Goal: Download file/media

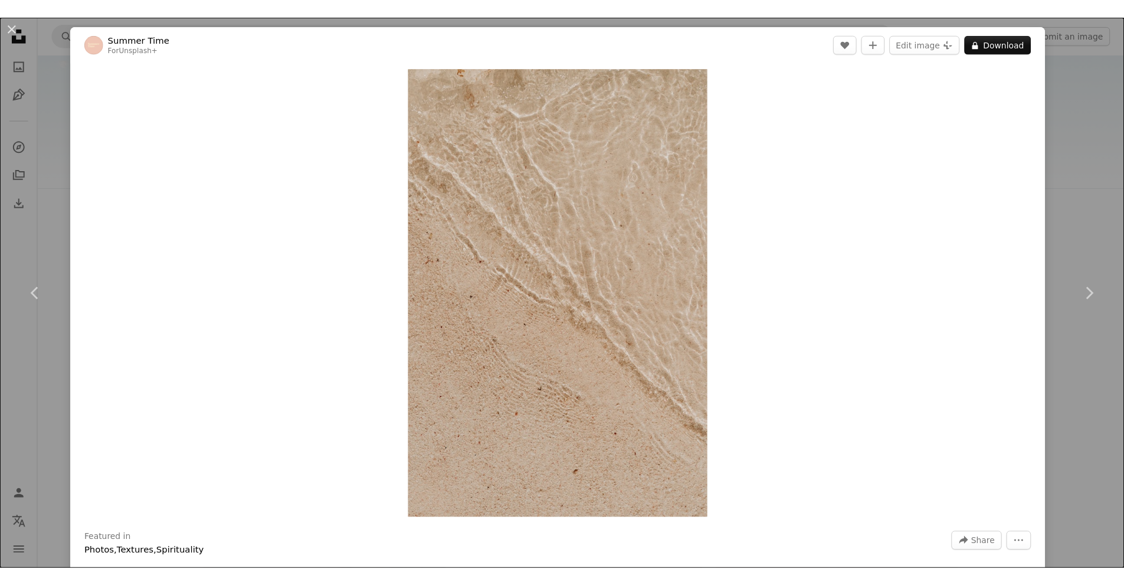
scroll to position [118, 0]
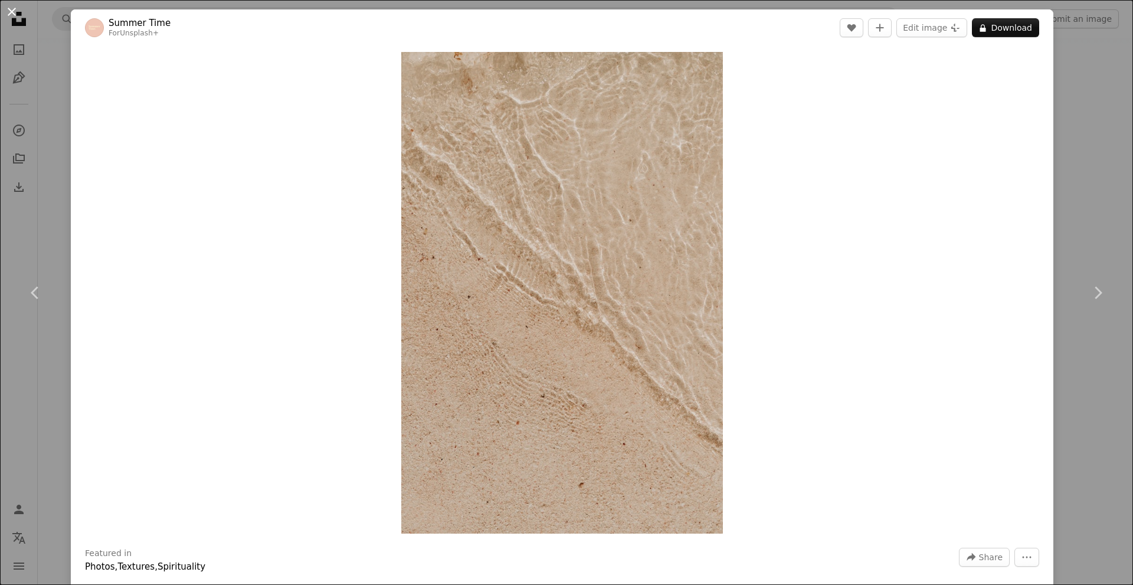
click at [11, 8] on button "An X shape" at bounding box center [12, 12] width 14 height 14
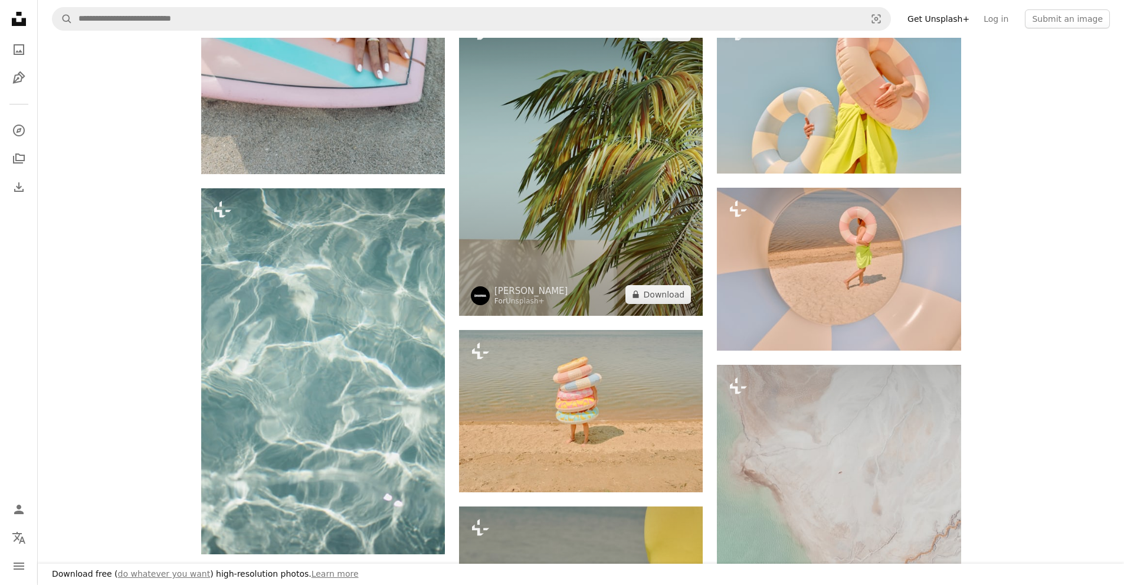
scroll to position [590, 0]
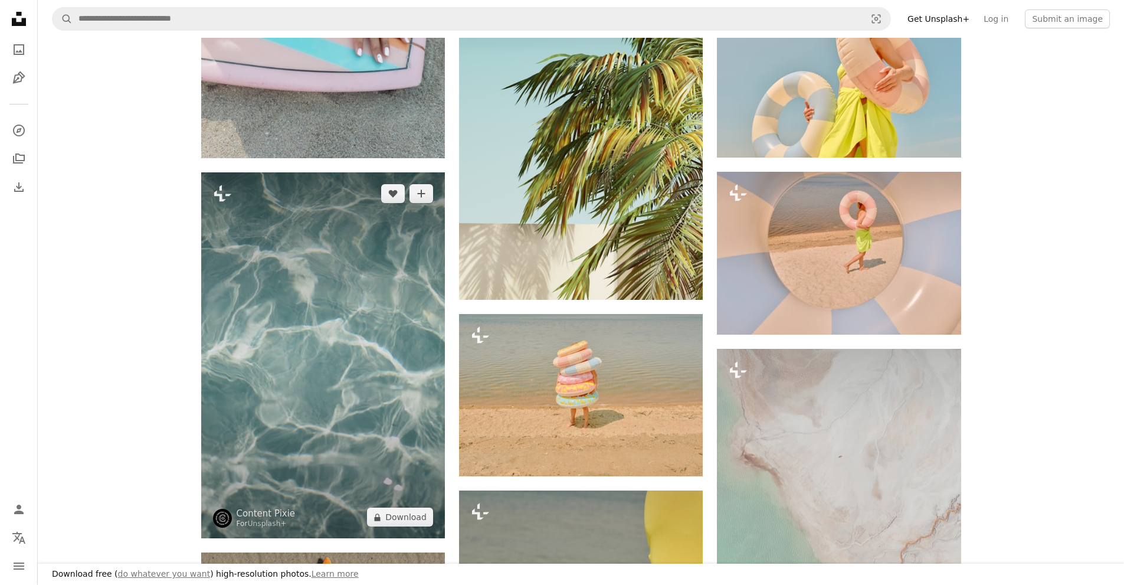
click at [343, 314] on img at bounding box center [323, 355] width 244 height 366
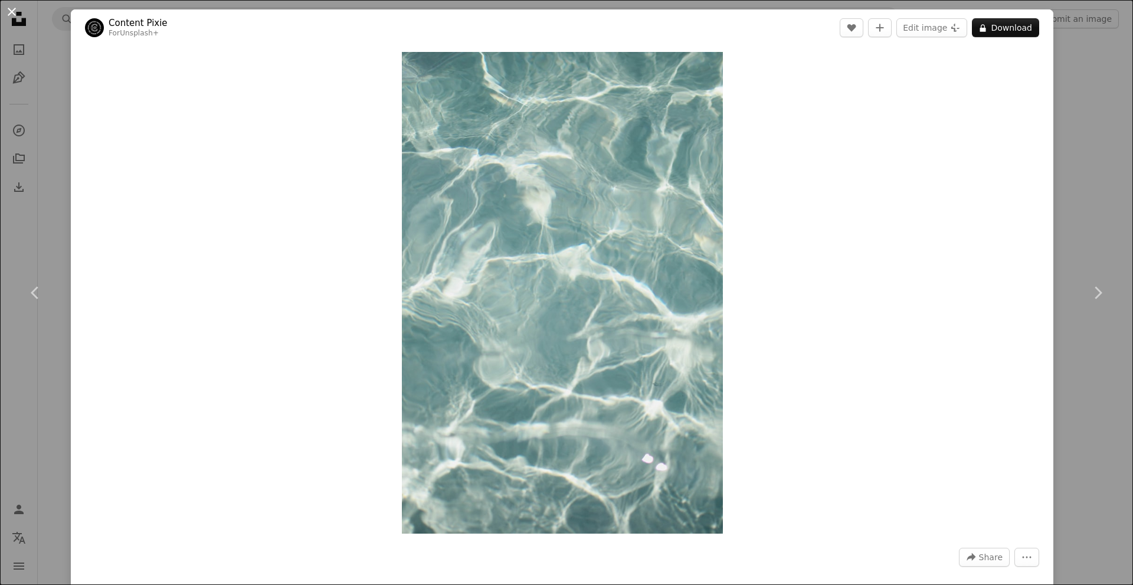
click at [14, 8] on button "An X shape" at bounding box center [12, 12] width 14 height 14
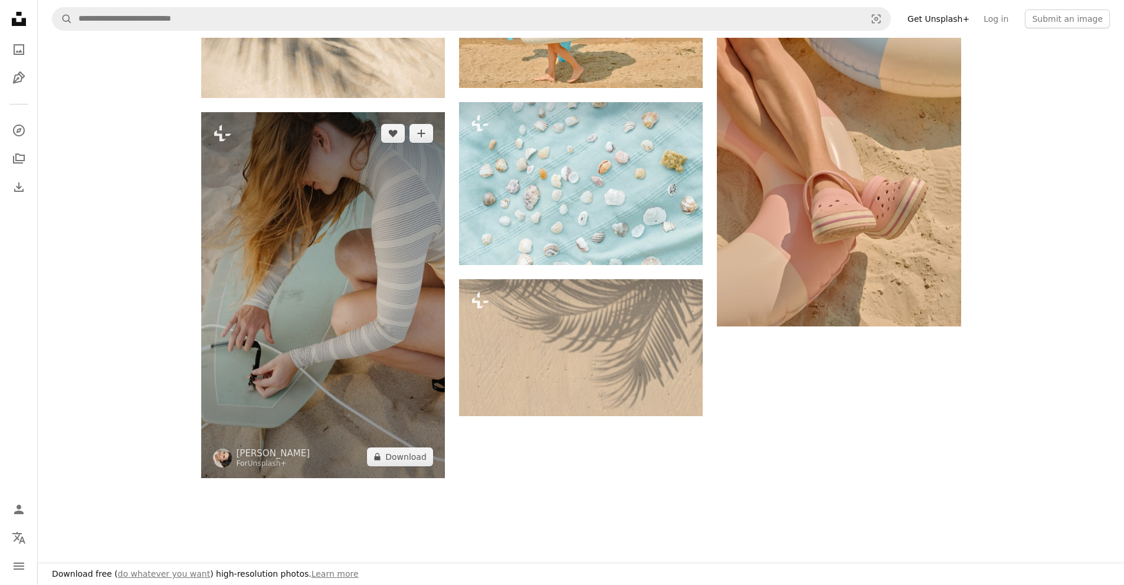
scroll to position [1534, 0]
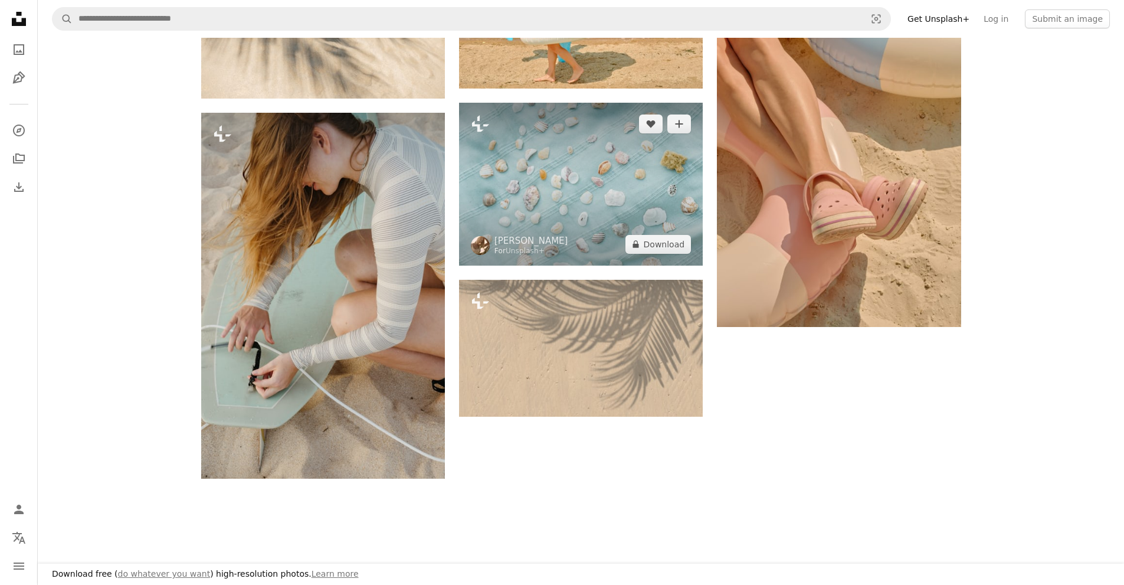
click at [494, 181] on img at bounding box center [581, 184] width 244 height 162
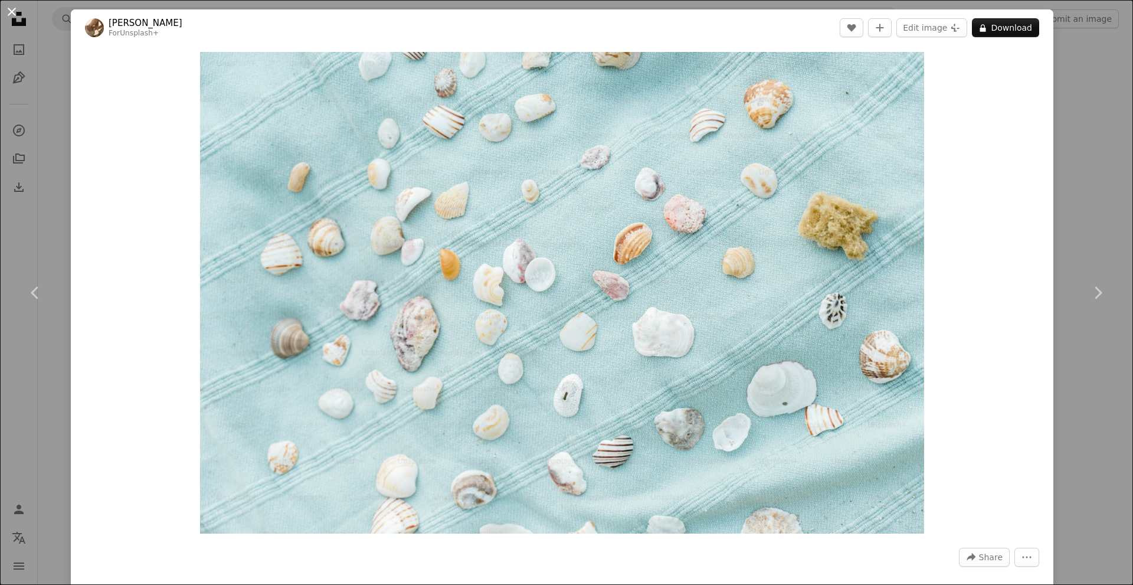
click at [8, 5] on button "An X shape" at bounding box center [12, 12] width 14 height 14
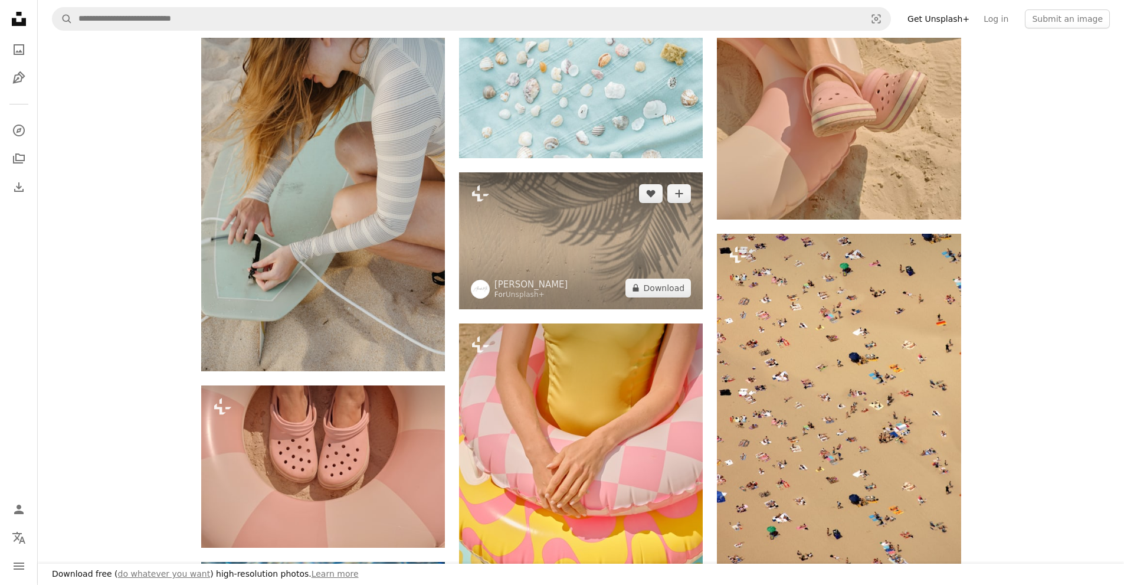
scroll to position [1652, 0]
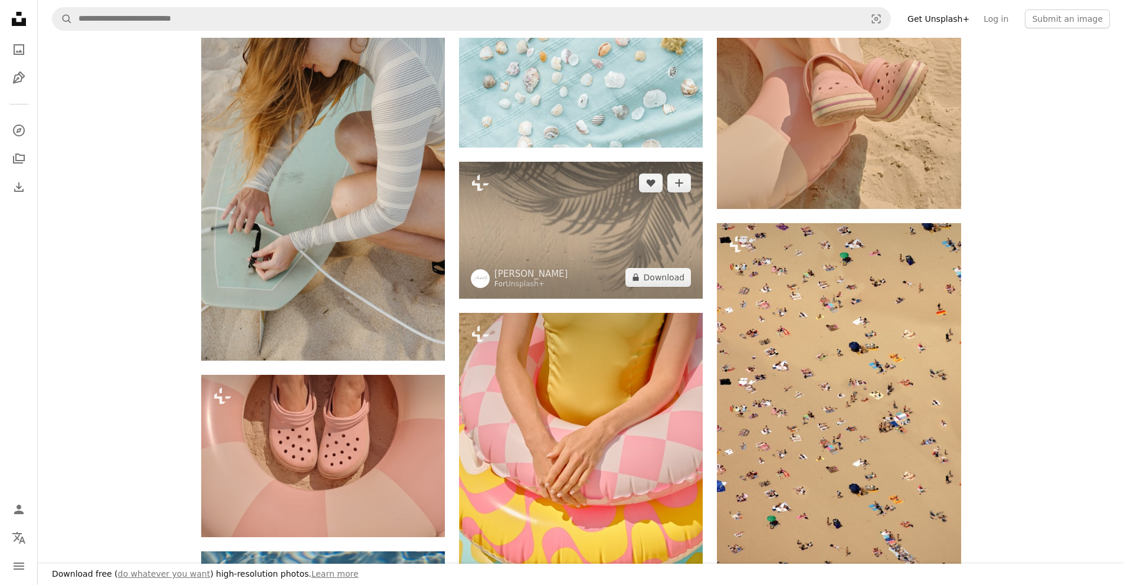
click at [555, 290] on img at bounding box center [581, 230] width 244 height 137
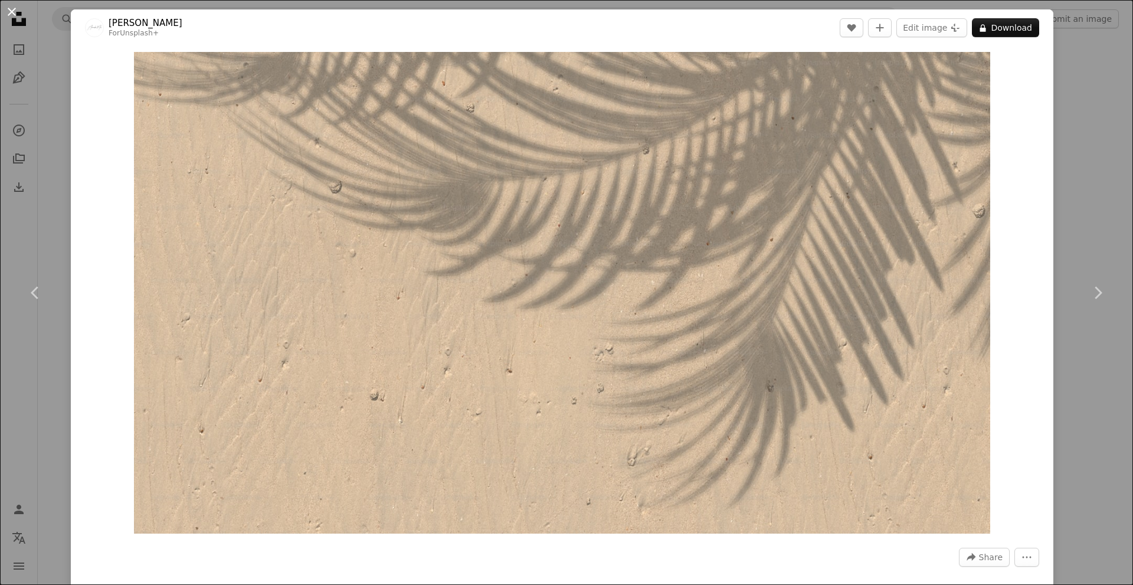
click at [9, 5] on button "An X shape" at bounding box center [12, 12] width 14 height 14
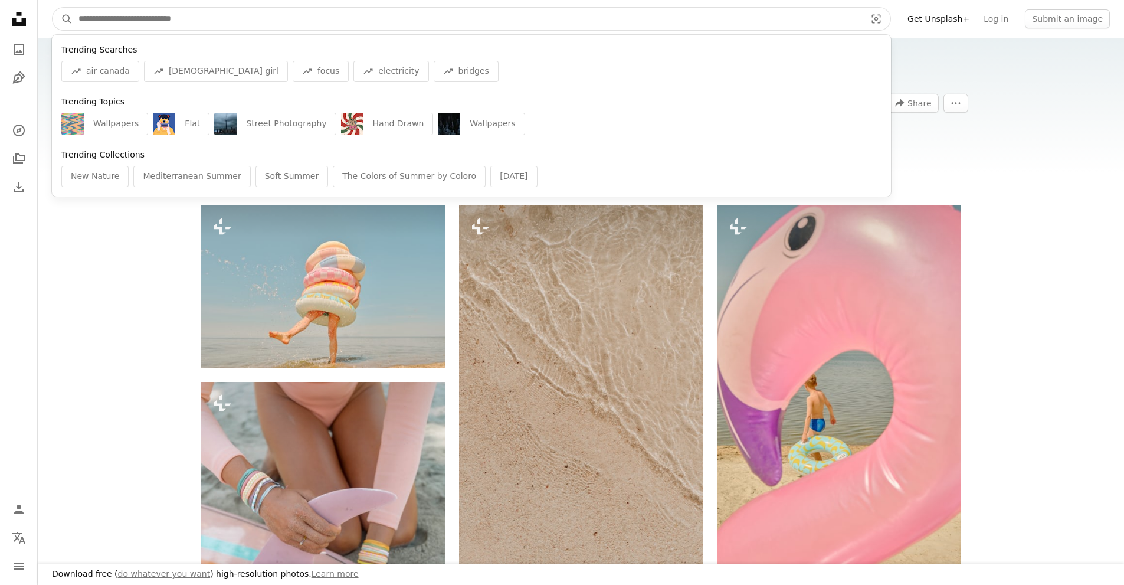
click at [103, 28] on input "Find visuals sitewide" at bounding box center [467, 19] width 789 height 22
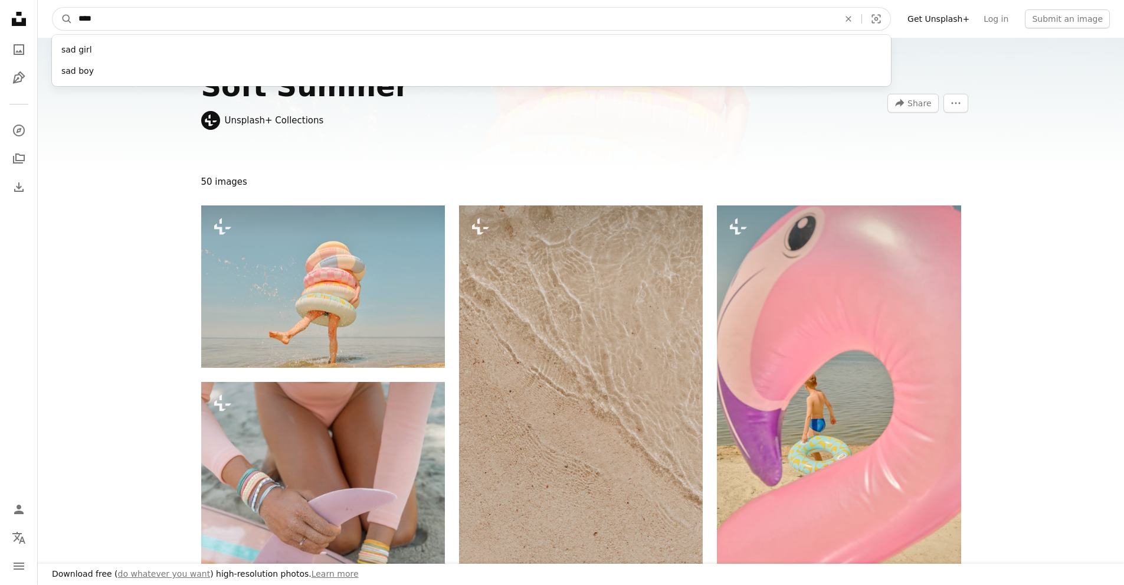
type input "****"
click at [53, 8] on button "A magnifying glass" at bounding box center [63, 19] width 20 height 22
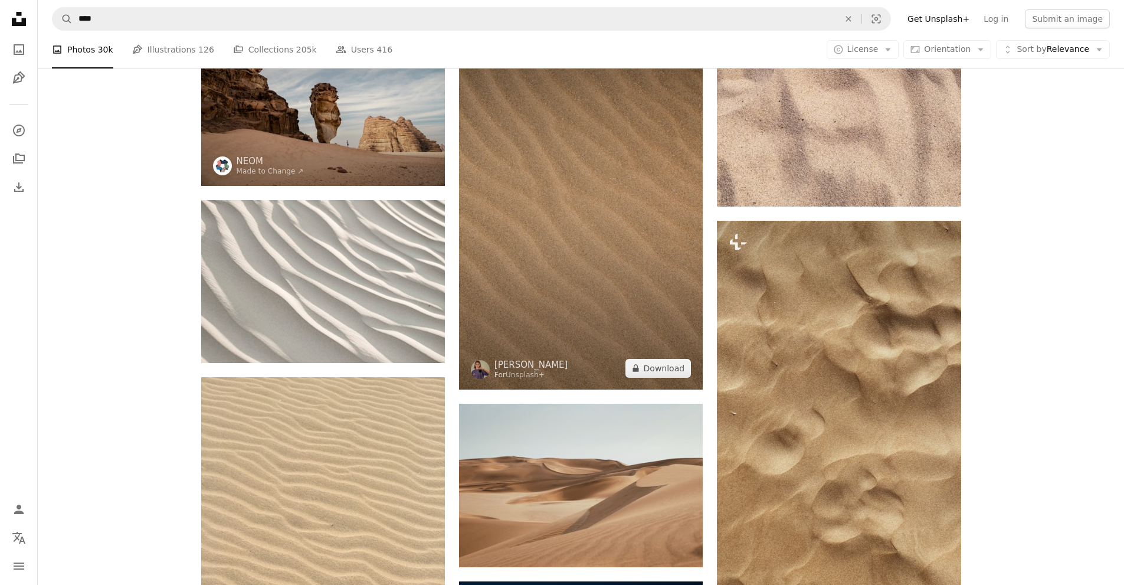
scroll to position [118, 0]
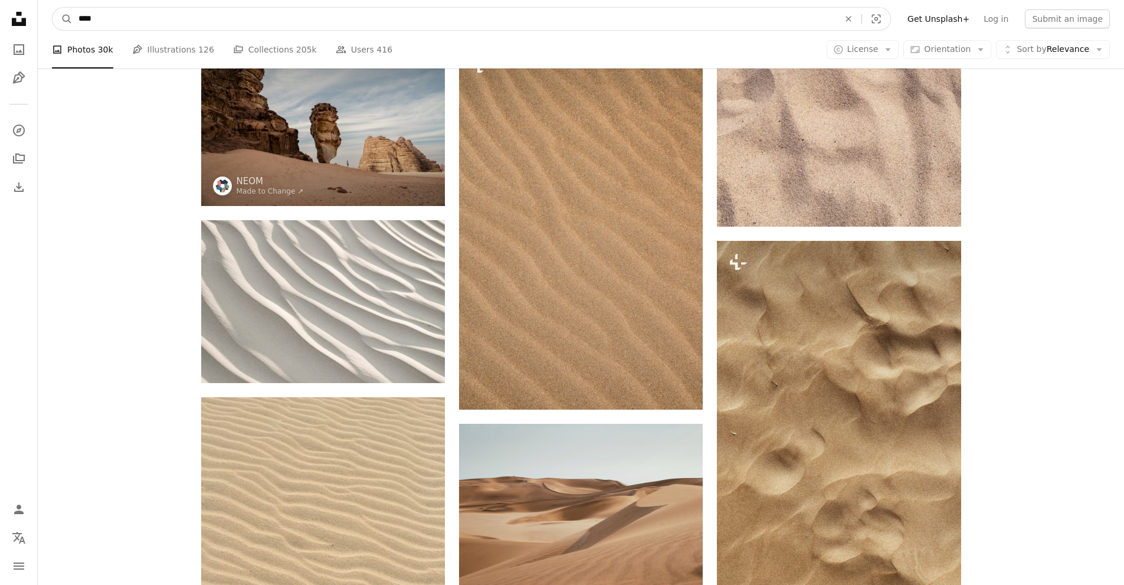
click at [78, 18] on input "****" at bounding box center [454, 19] width 763 height 22
type input "**********"
click button "A magnifying glass" at bounding box center [63, 19] width 20 height 22
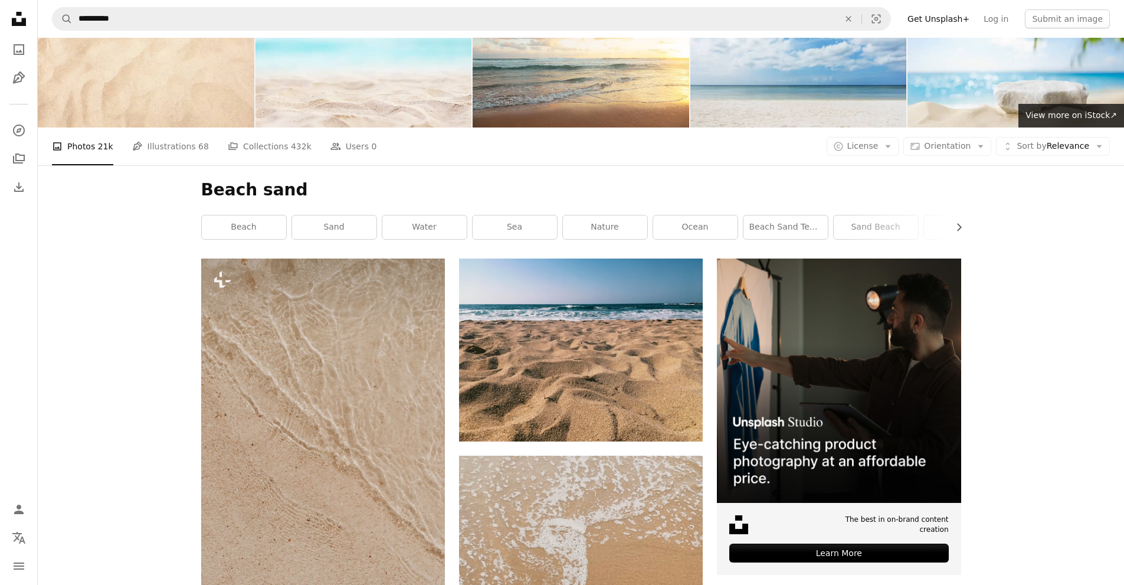
scroll to position [177, 0]
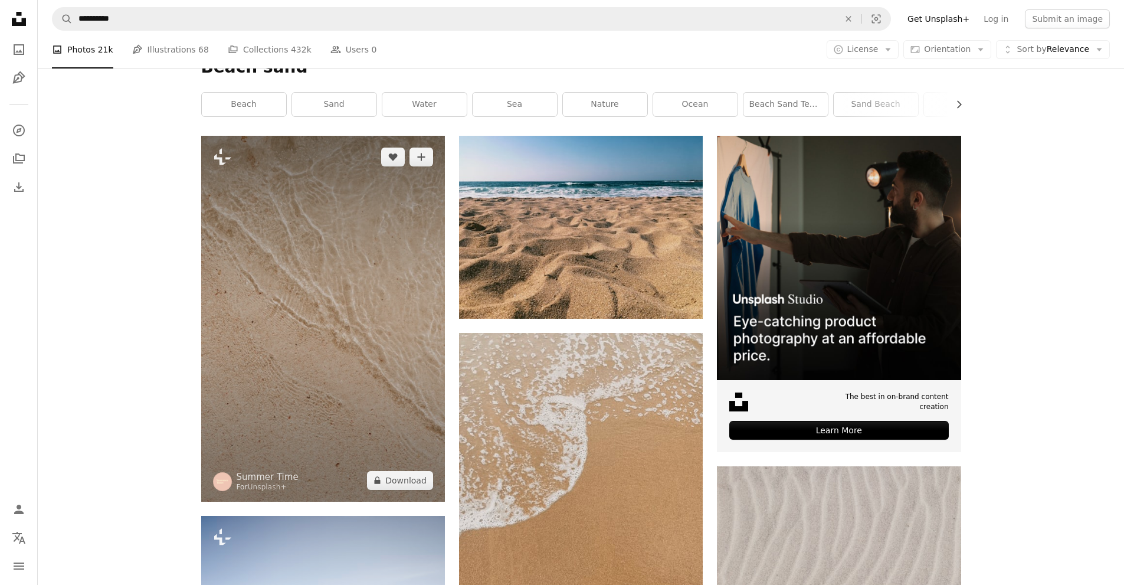
click at [281, 219] on img at bounding box center [323, 318] width 244 height 365
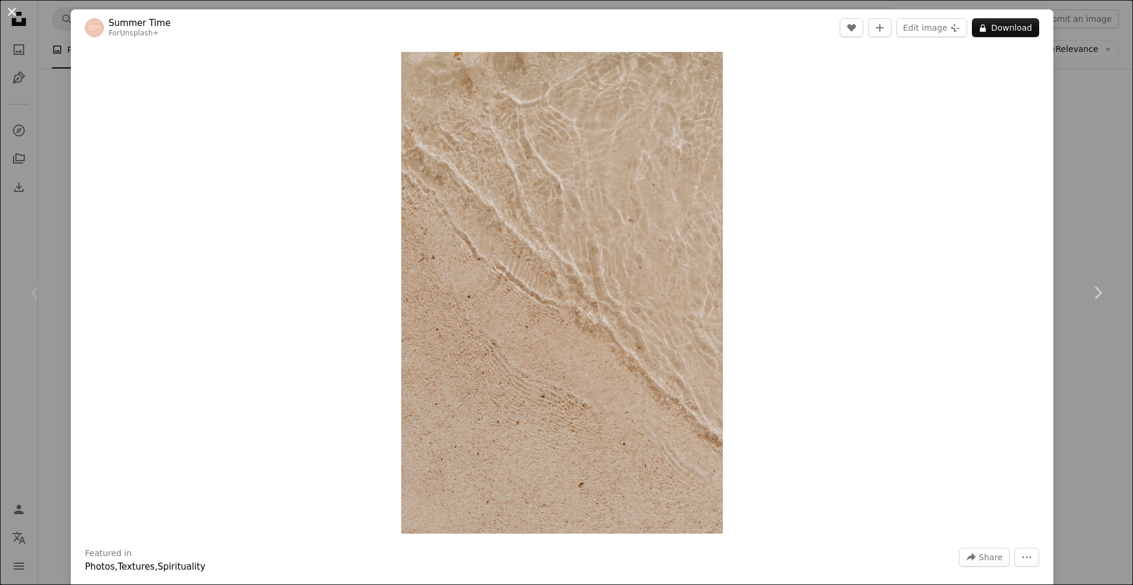
click at [12, 8] on button "An X shape" at bounding box center [12, 12] width 14 height 14
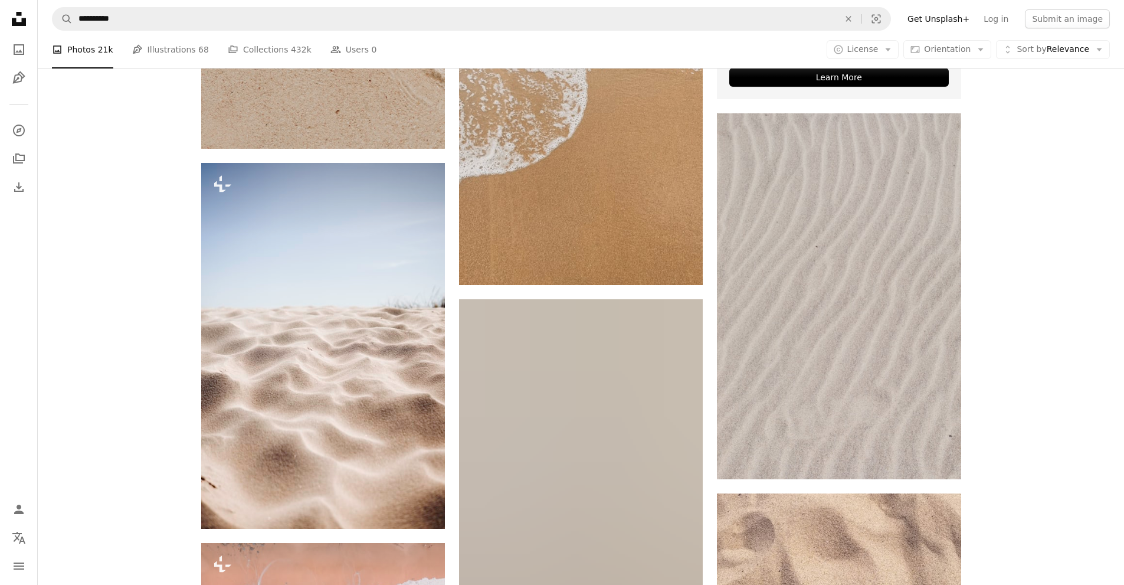
scroll to position [531, 0]
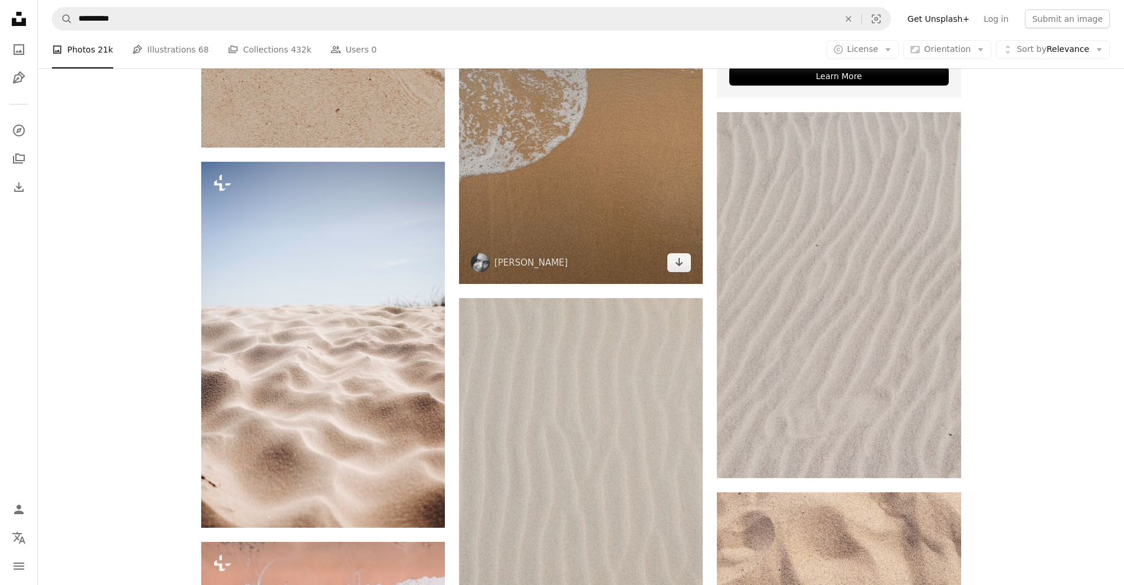
click at [563, 148] on img at bounding box center [581, 131] width 244 height 305
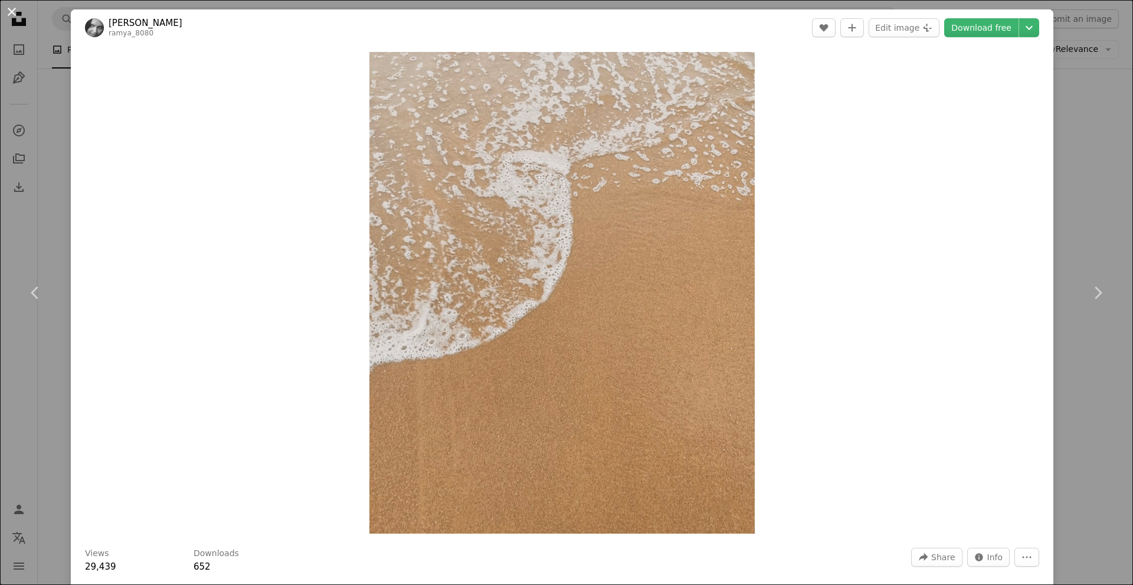
click at [9, 5] on button "An X shape" at bounding box center [12, 12] width 14 height 14
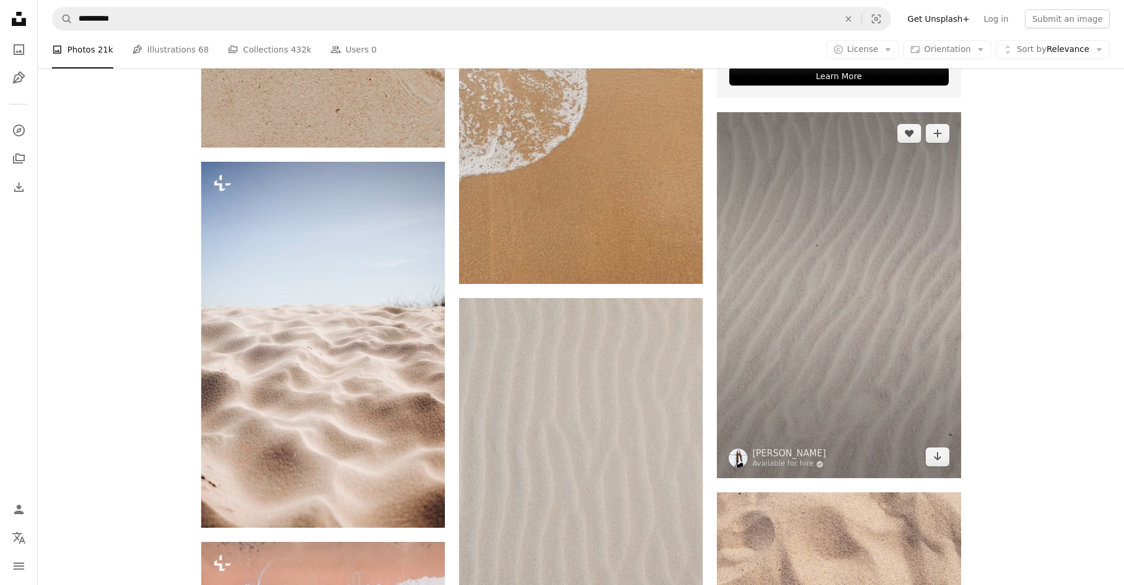
click at [844, 279] on img at bounding box center [839, 295] width 244 height 366
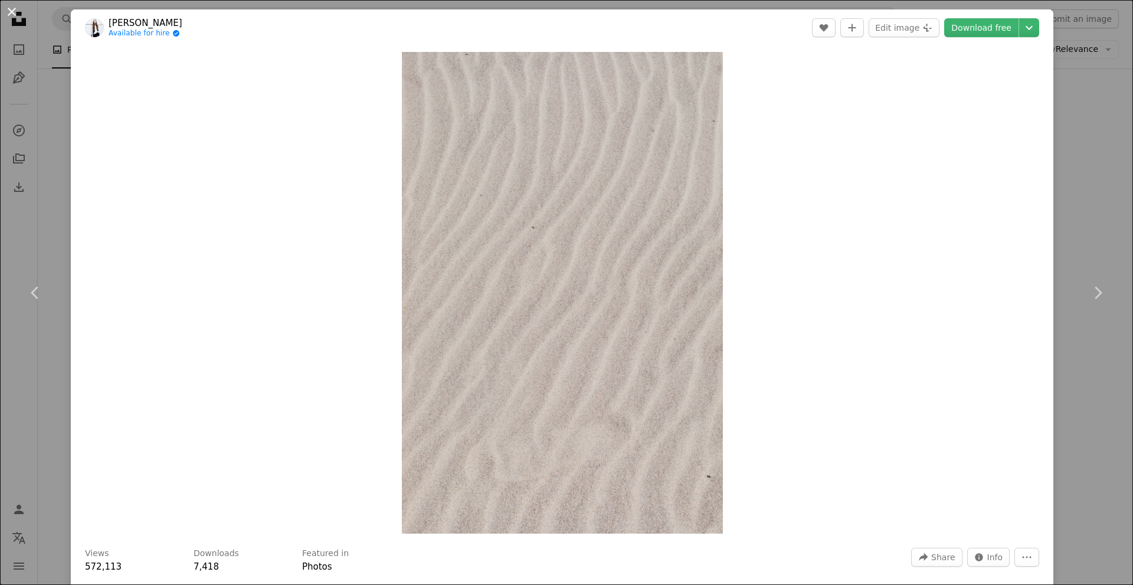
click at [6, 8] on button "An X shape" at bounding box center [12, 12] width 14 height 14
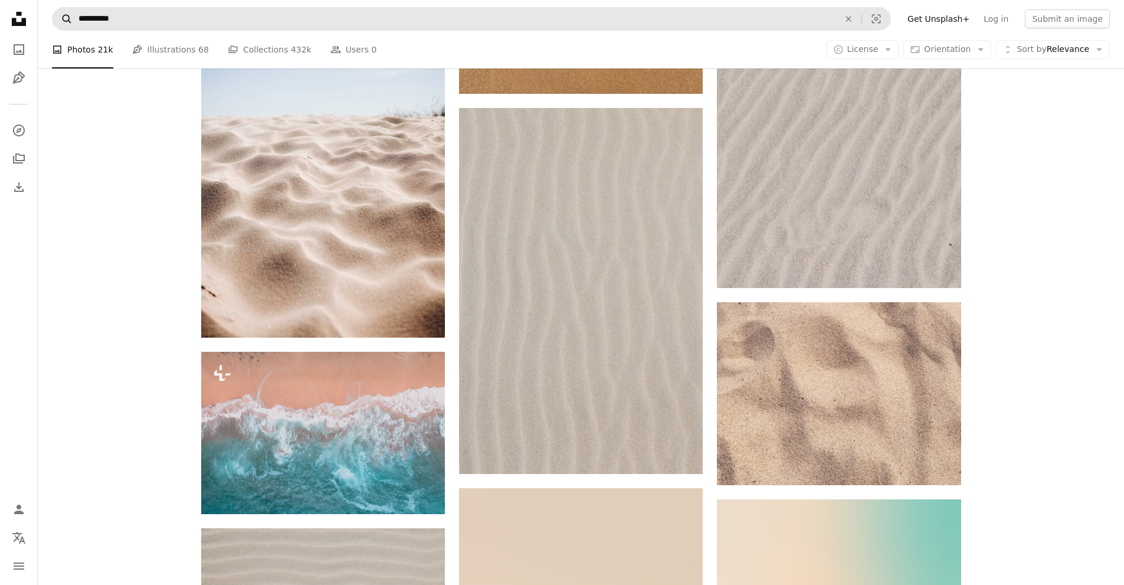
scroll to position [649, 0]
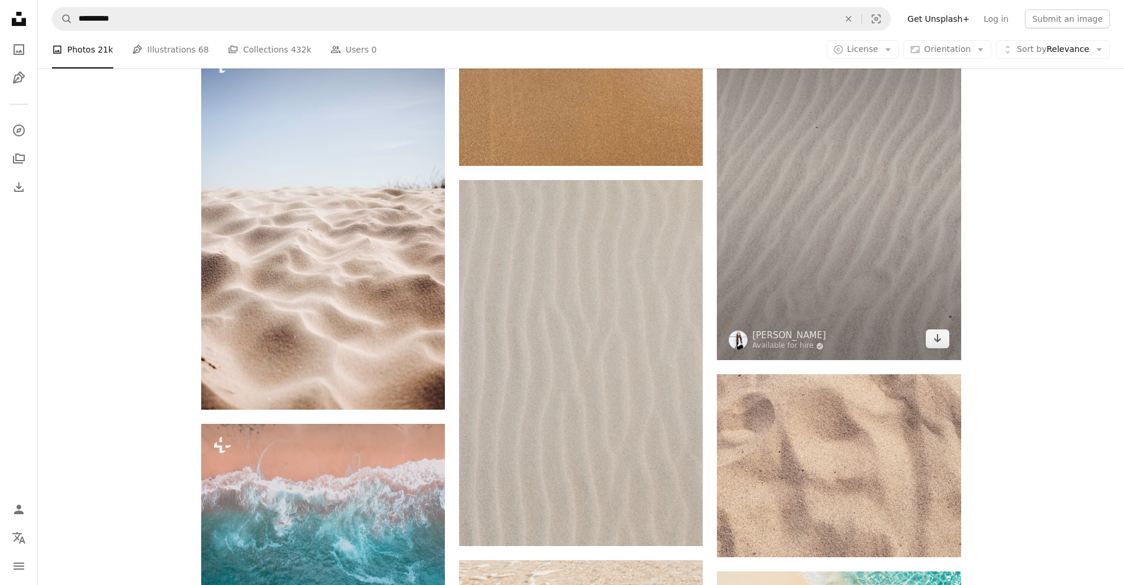
click at [853, 158] on img at bounding box center [839, 177] width 244 height 366
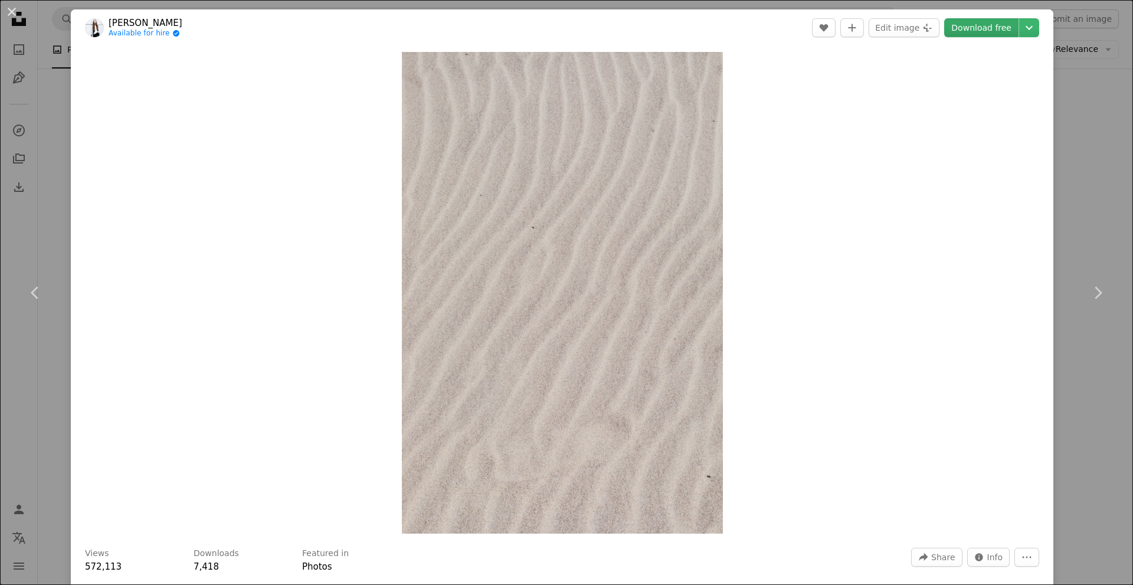
click at [969, 21] on link "Download free" at bounding box center [981, 27] width 74 height 19
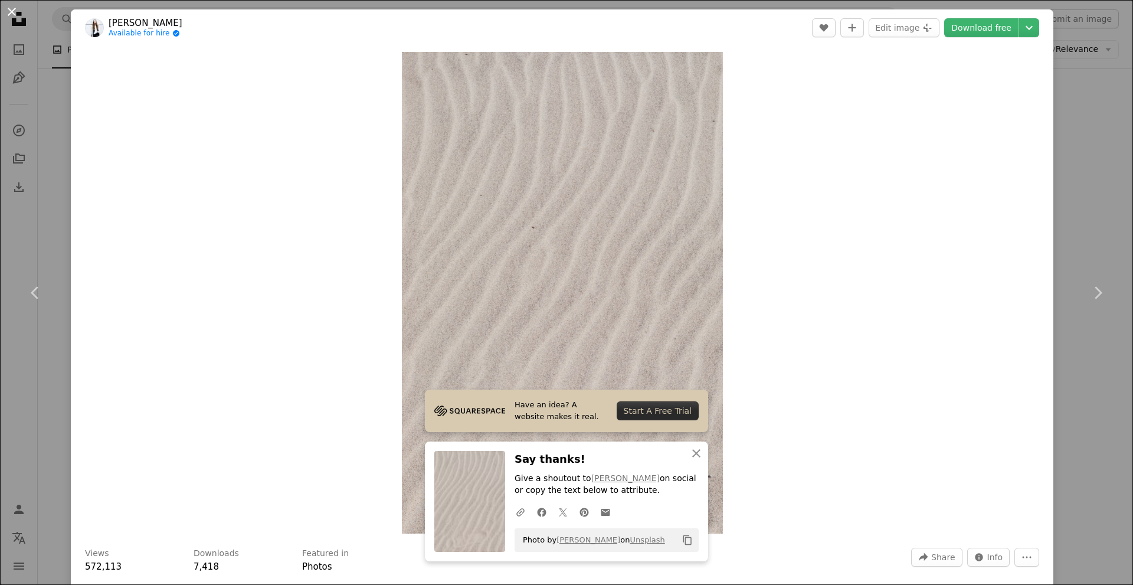
click at [13, 11] on button "An X shape" at bounding box center [12, 12] width 14 height 14
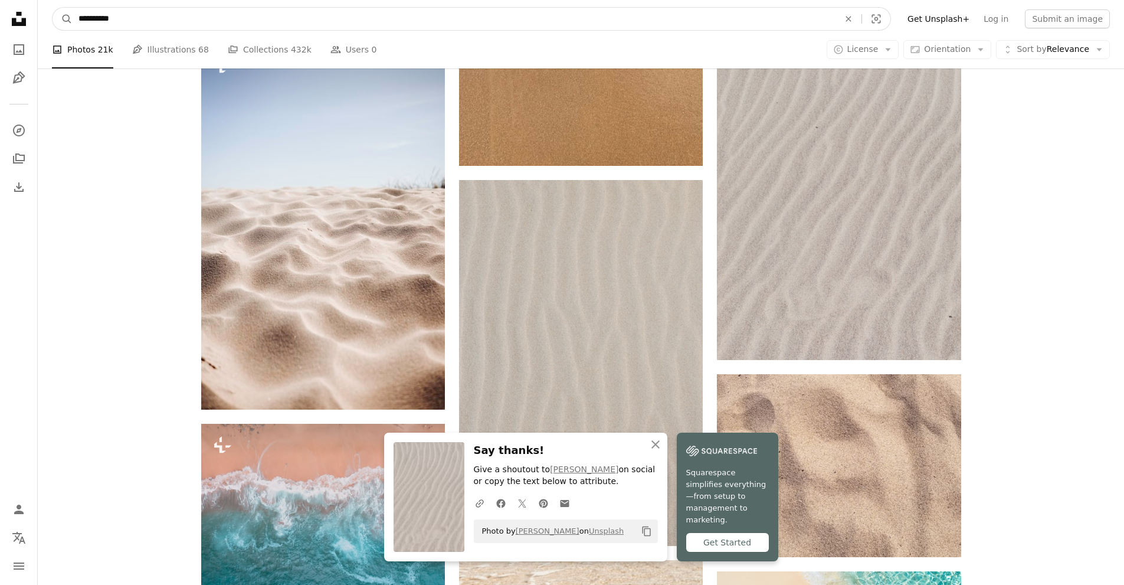
click at [123, 17] on input "**********" at bounding box center [454, 19] width 763 height 22
type input "**********"
click button "A magnifying glass" at bounding box center [63, 19] width 20 height 22
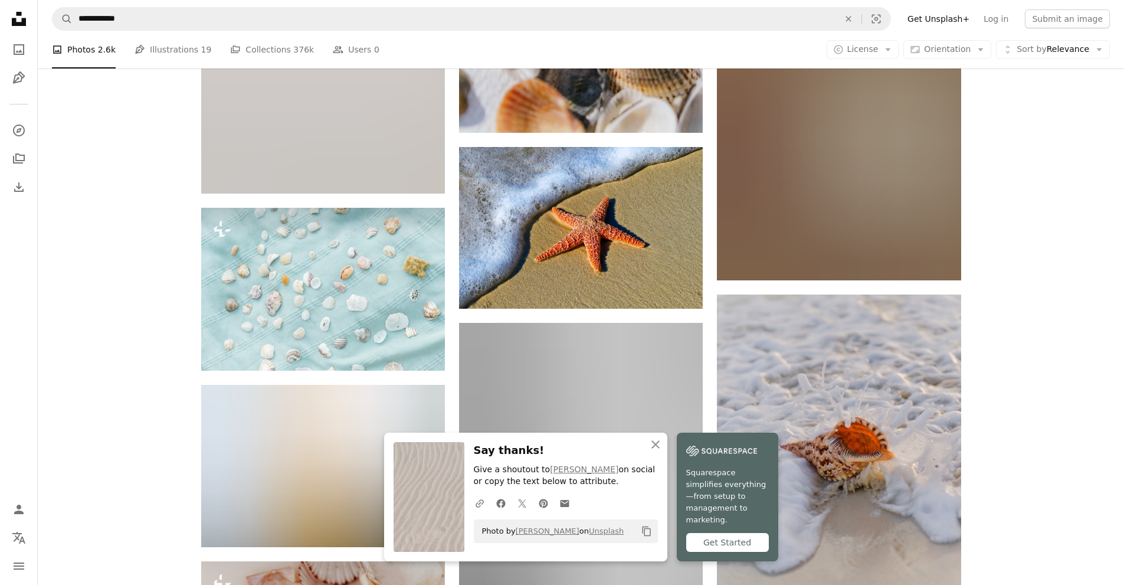
scroll to position [885, 0]
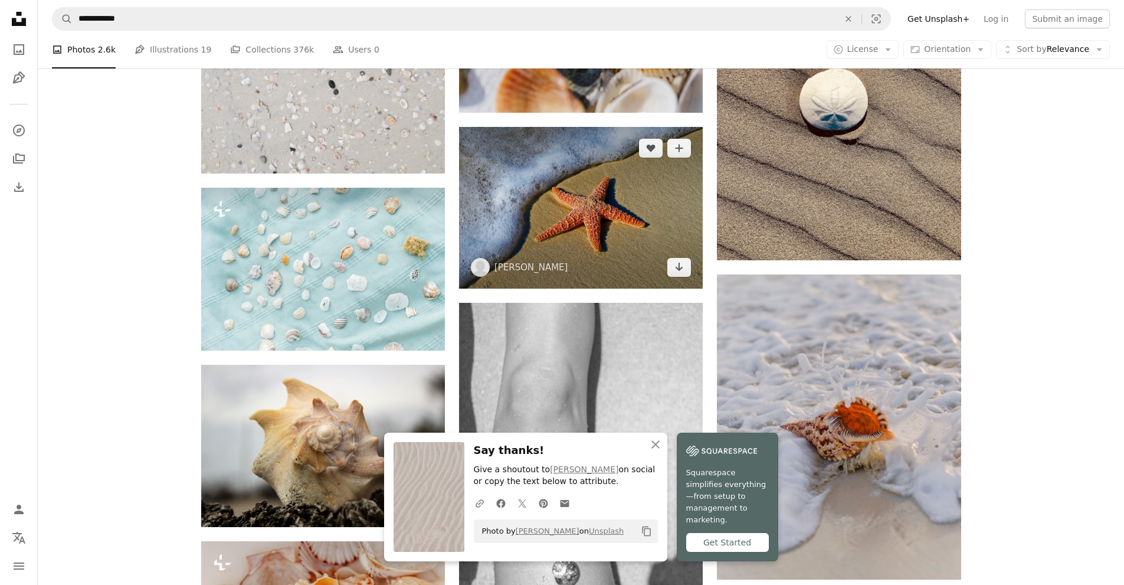
click at [575, 215] on img at bounding box center [581, 208] width 244 height 162
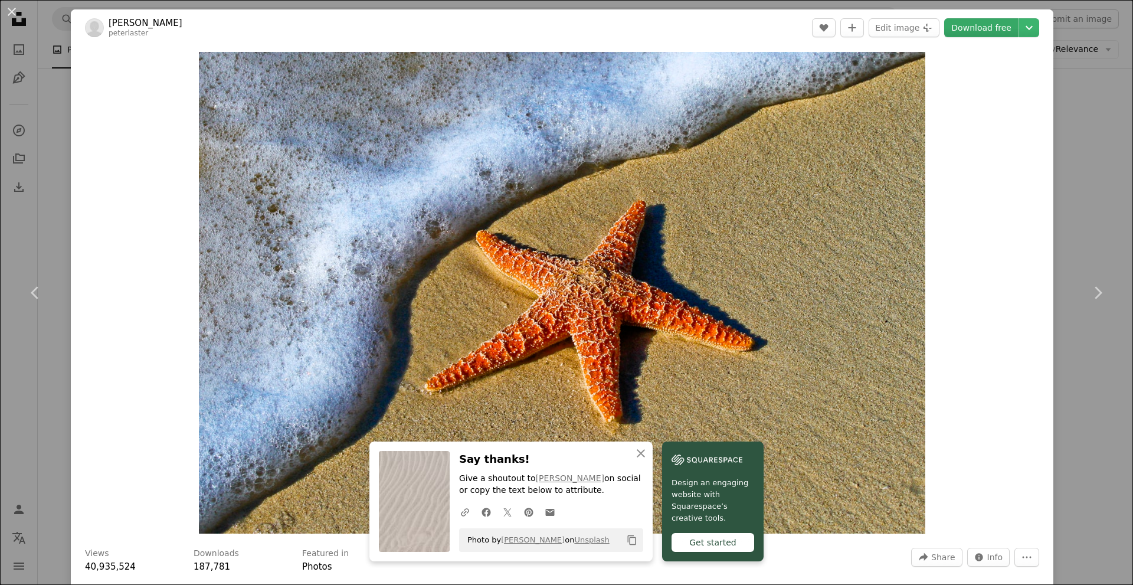
click at [976, 24] on link "Download free" at bounding box center [981, 27] width 74 height 19
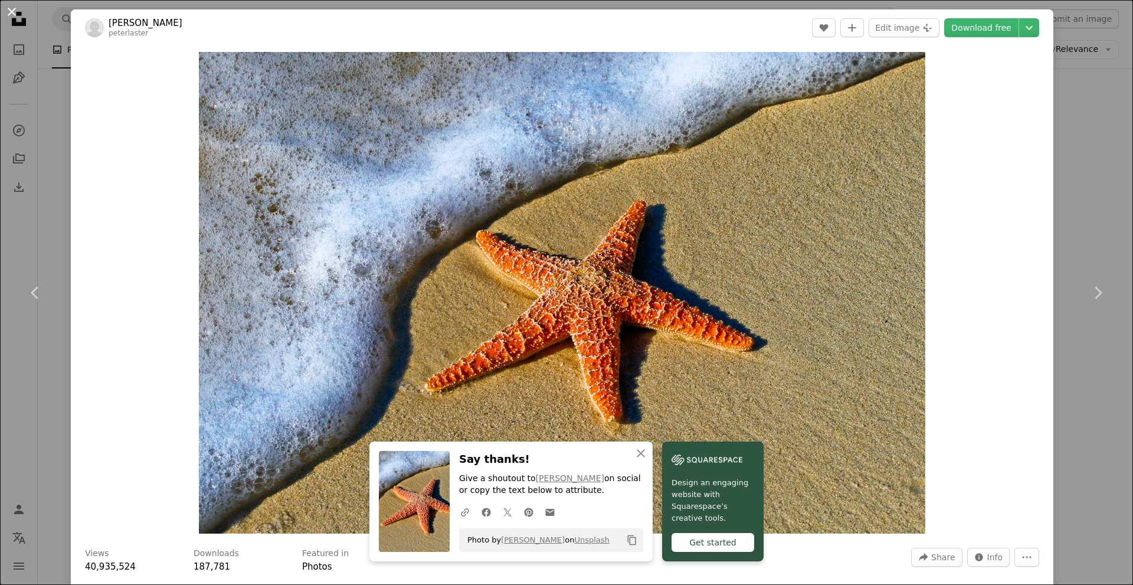
click at [14, 11] on button "An X shape" at bounding box center [12, 12] width 14 height 14
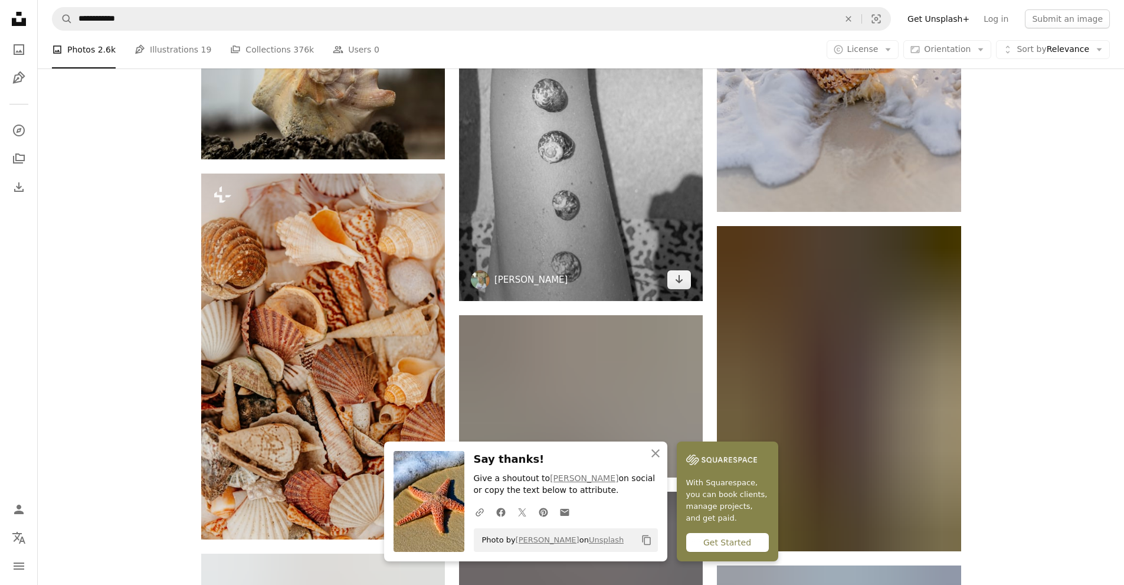
scroll to position [1216, 0]
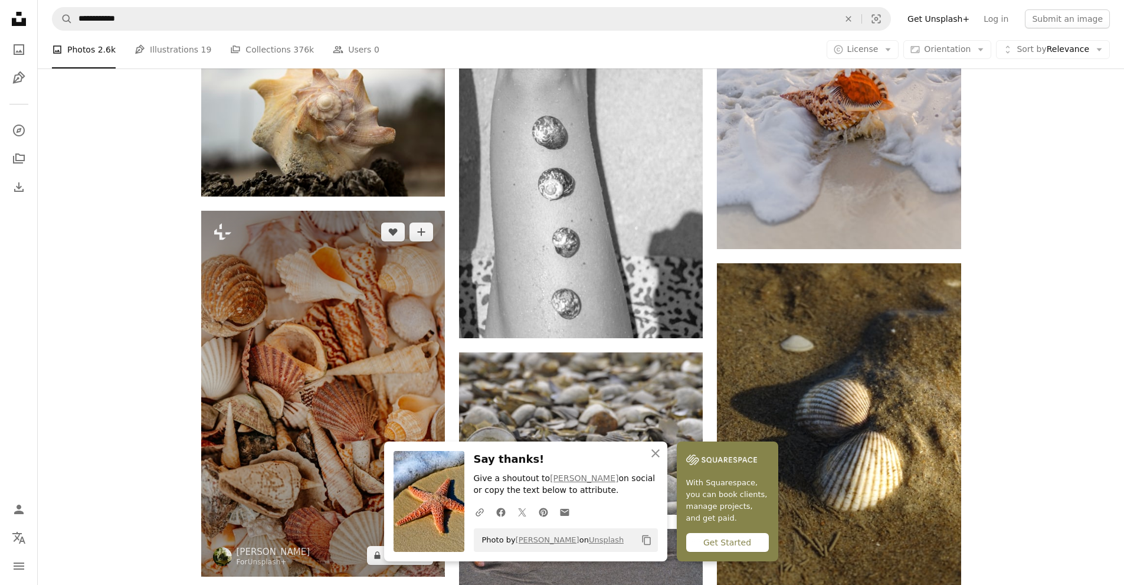
click at [382, 354] on img at bounding box center [323, 394] width 244 height 366
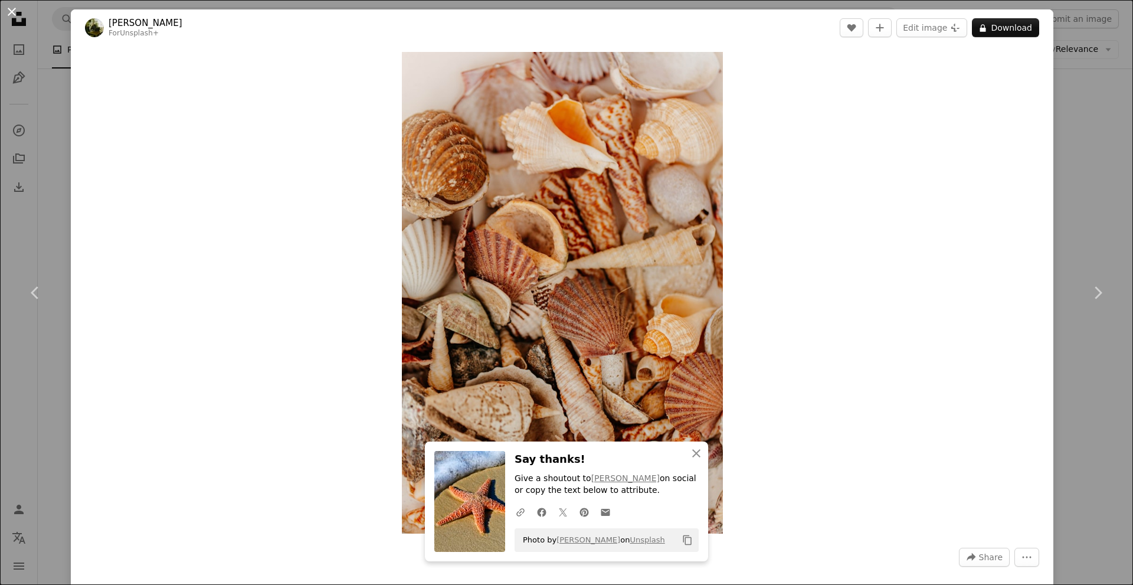
click at [8, 11] on button "An X shape" at bounding box center [12, 12] width 14 height 14
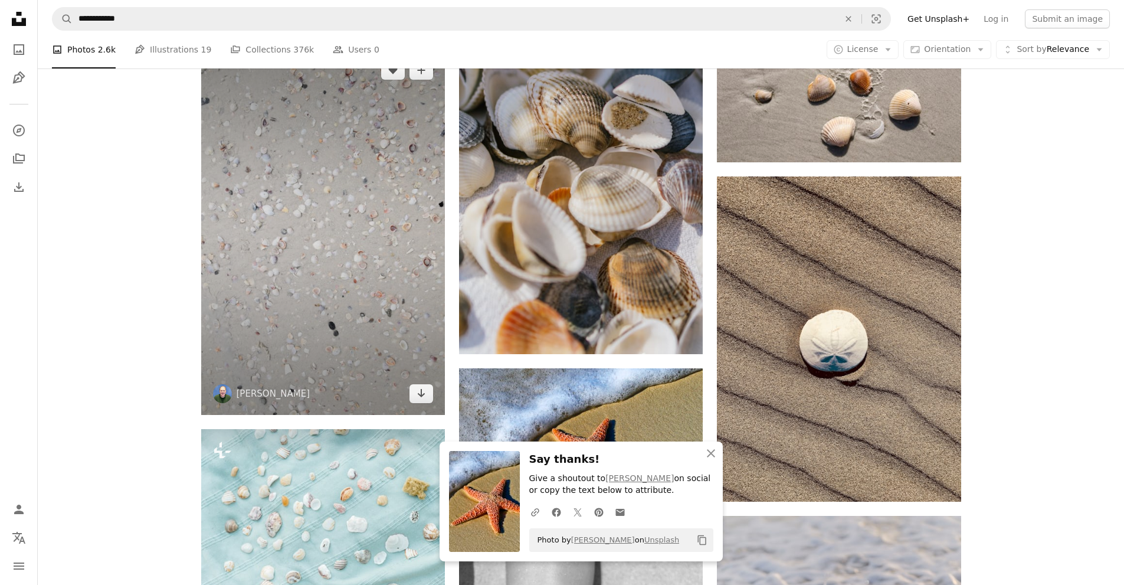
scroll to position [625, 0]
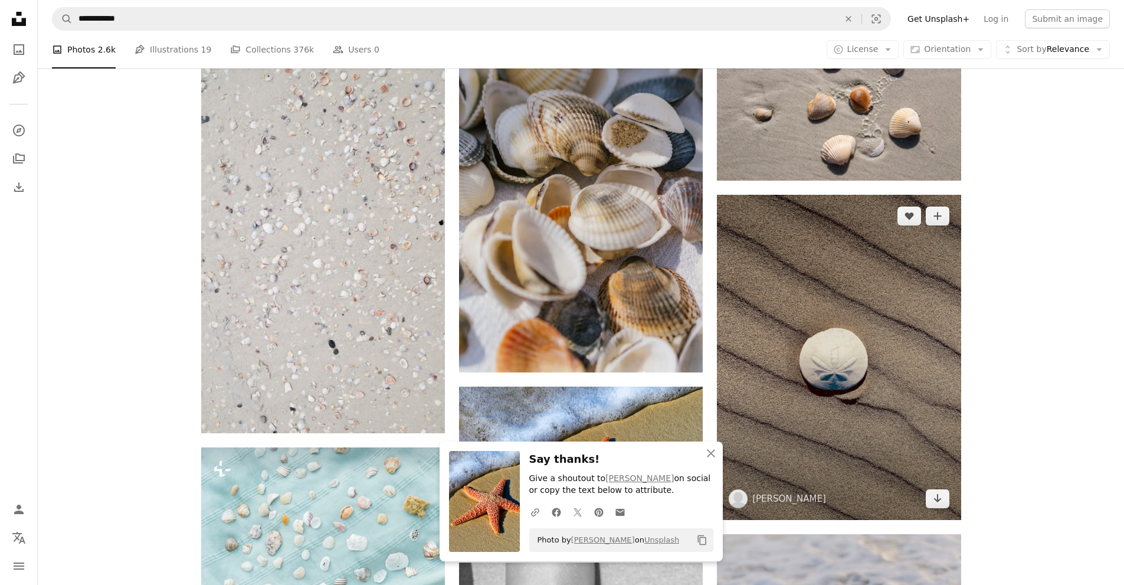
click at [797, 392] on img at bounding box center [839, 357] width 244 height 325
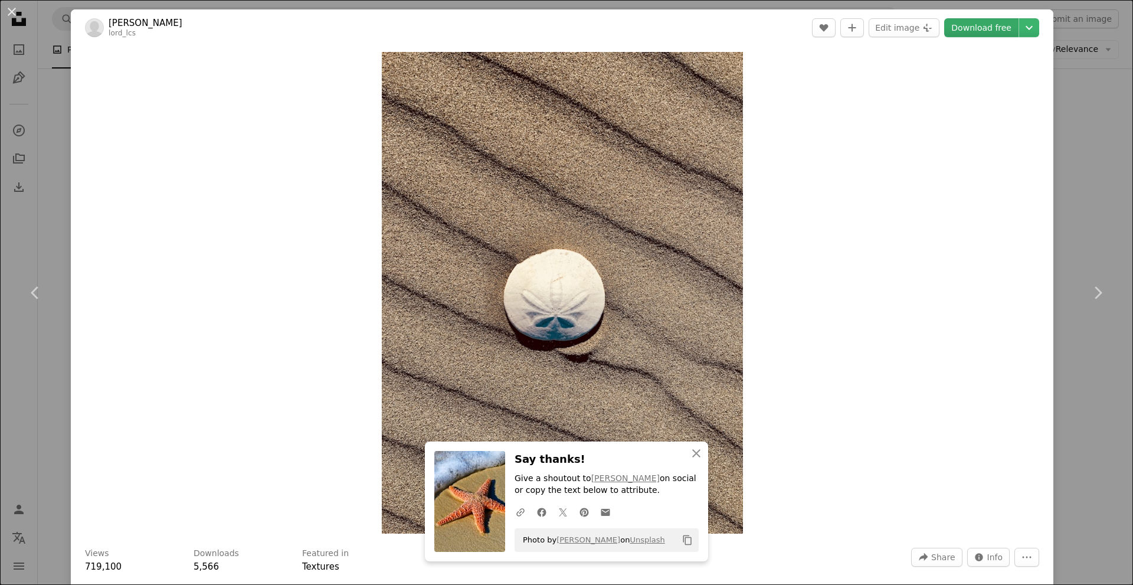
click at [977, 32] on link "Download free" at bounding box center [981, 27] width 74 height 19
click at [15, 12] on button "An X shape" at bounding box center [12, 12] width 14 height 14
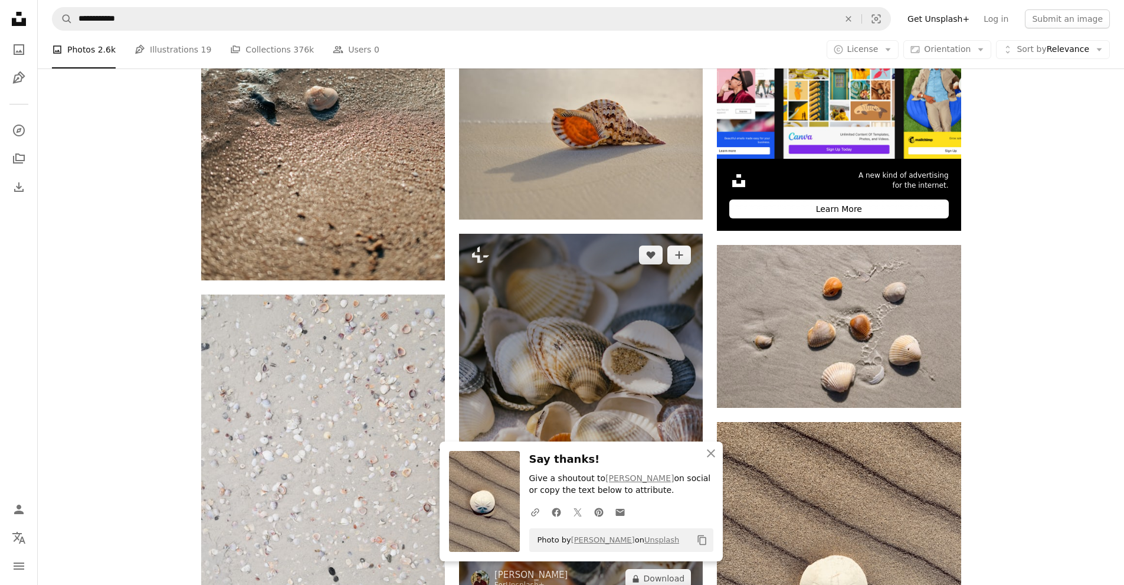
scroll to position [389, 0]
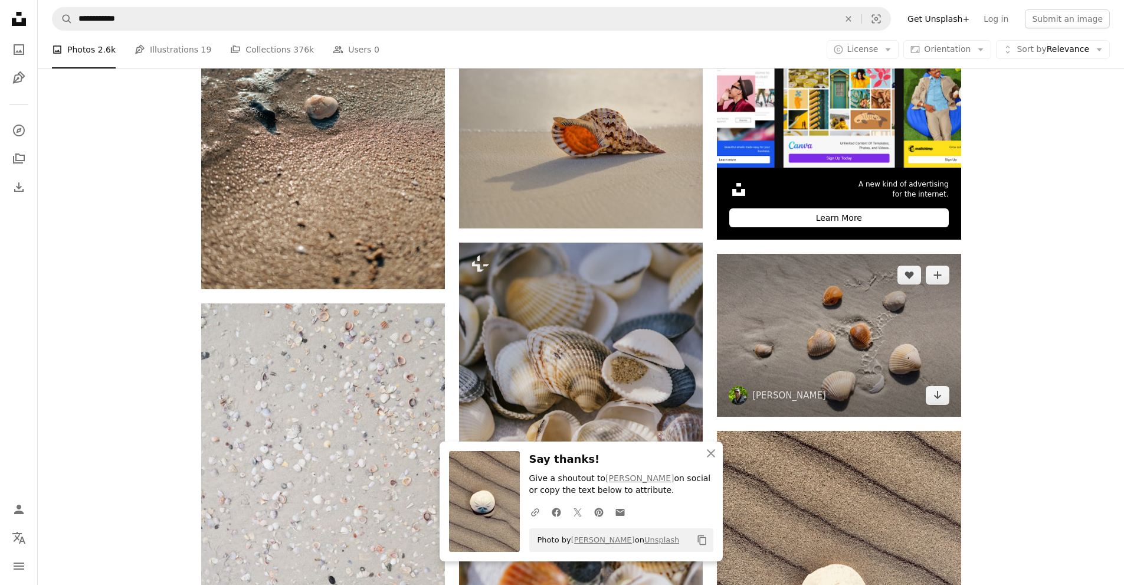
click at [863, 342] on img at bounding box center [839, 335] width 244 height 162
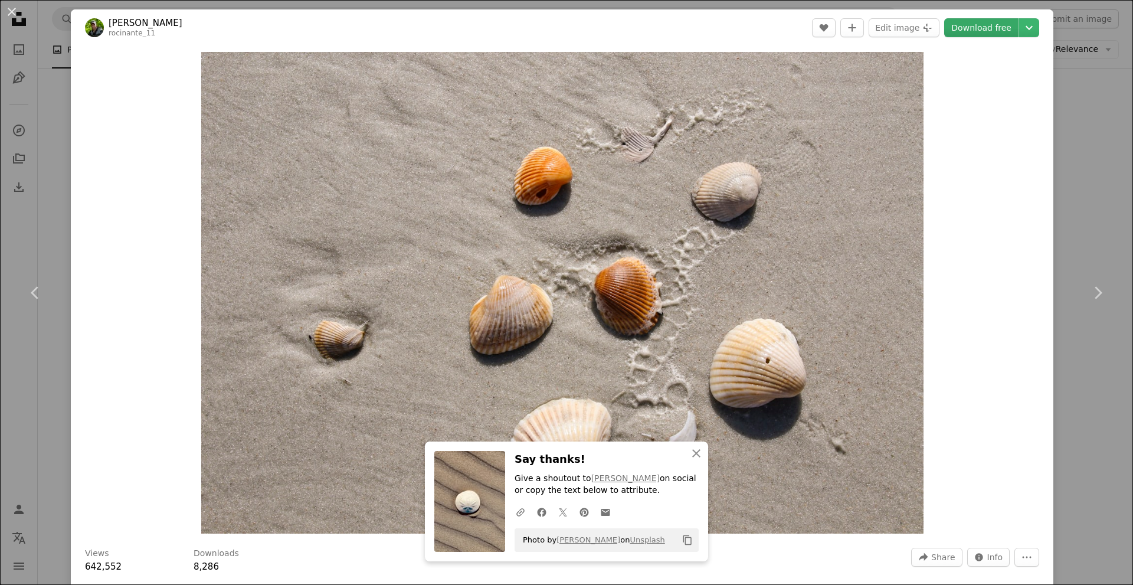
click at [985, 26] on link "Download free" at bounding box center [981, 27] width 74 height 19
click at [14, 5] on button "An X shape" at bounding box center [12, 12] width 14 height 14
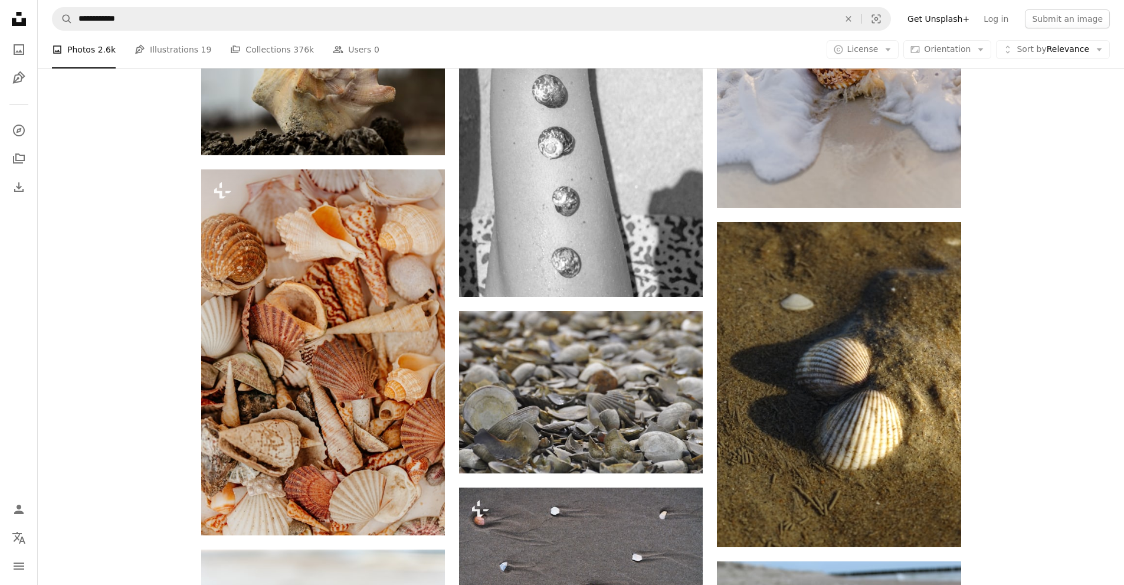
scroll to position [1216, 0]
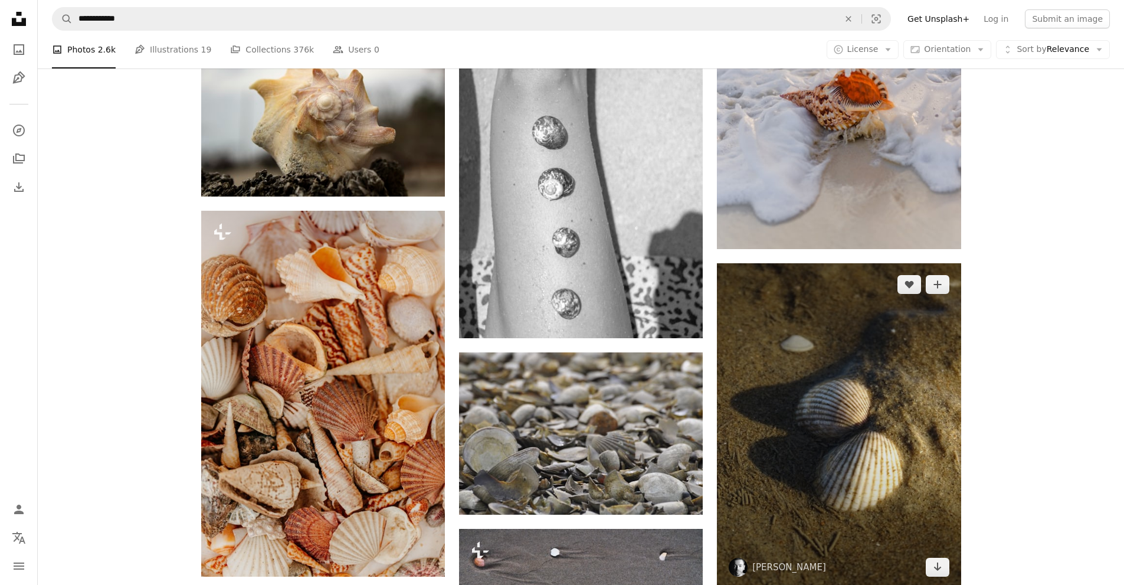
click at [840, 419] on img at bounding box center [839, 425] width 244 height 325
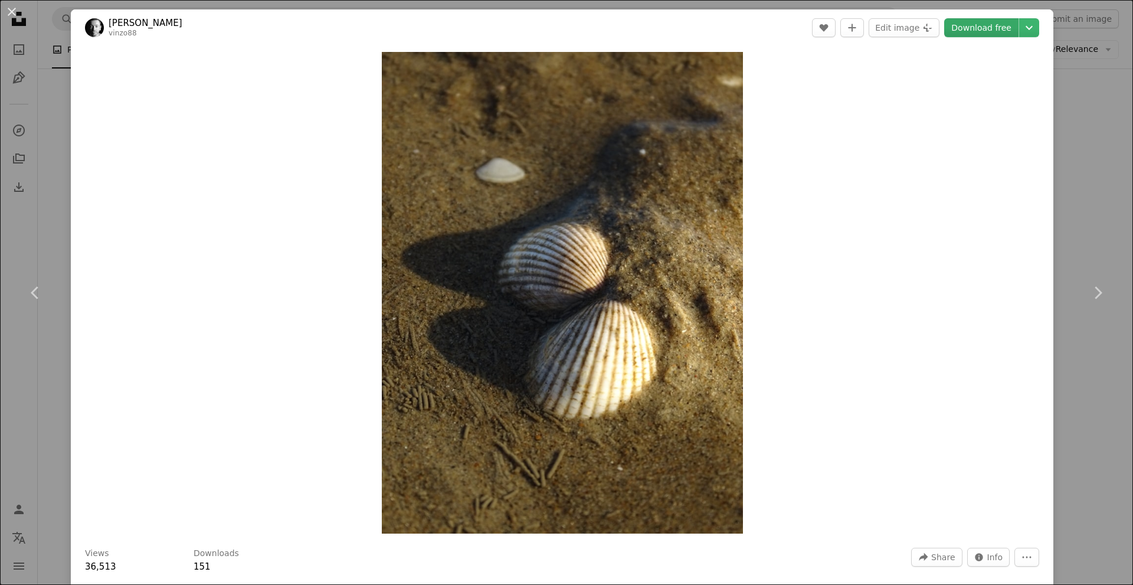
click at [987, 24] on link "Download free" at bounding box center [981, 27] width 74 height 19
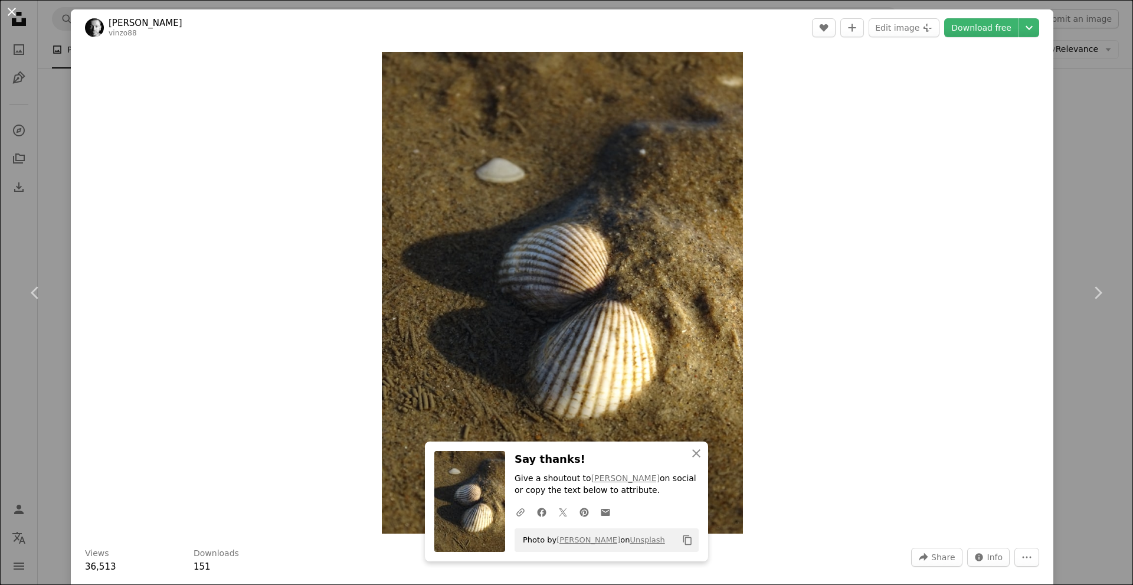
click at [12, 6] on button "An X shape" at bounding box center [12, 12] width 14 height 14
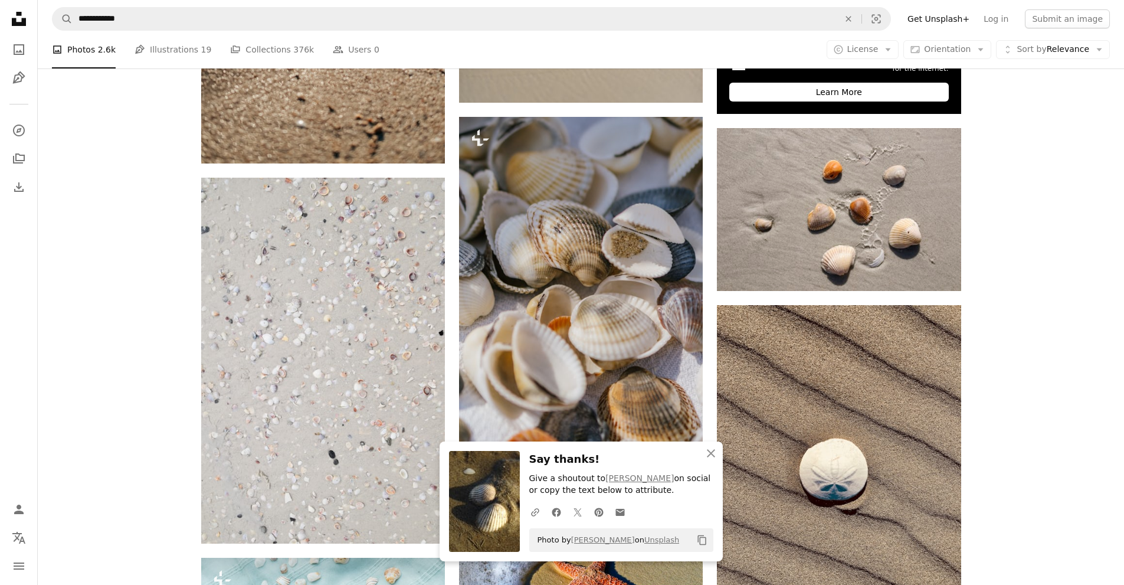
scroll to position [507, 0]
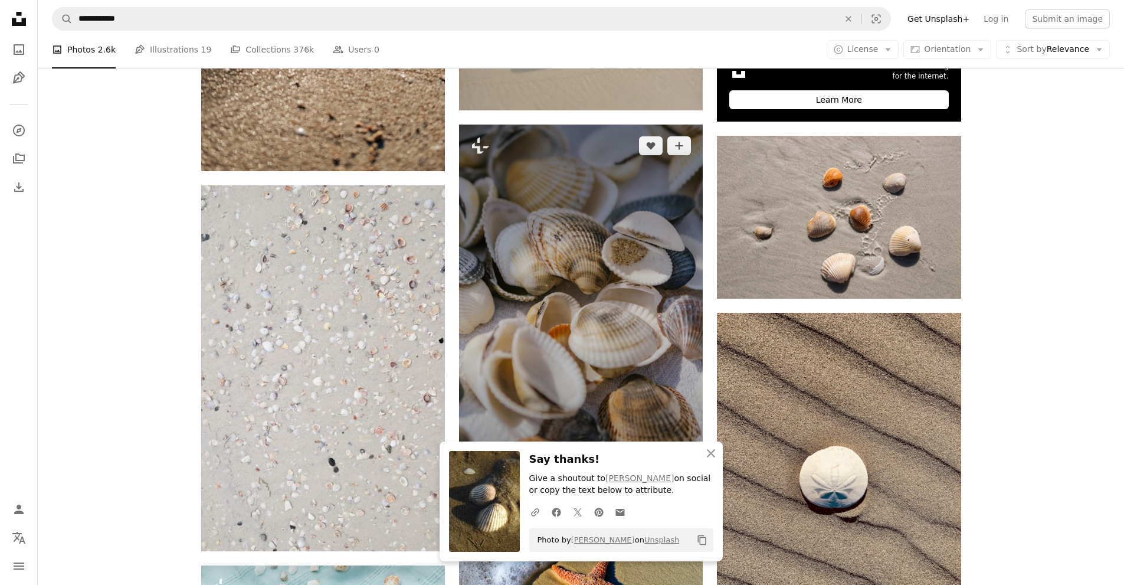
click at [610, 276] on img at bounding box center [581, 308] width 244 height 366
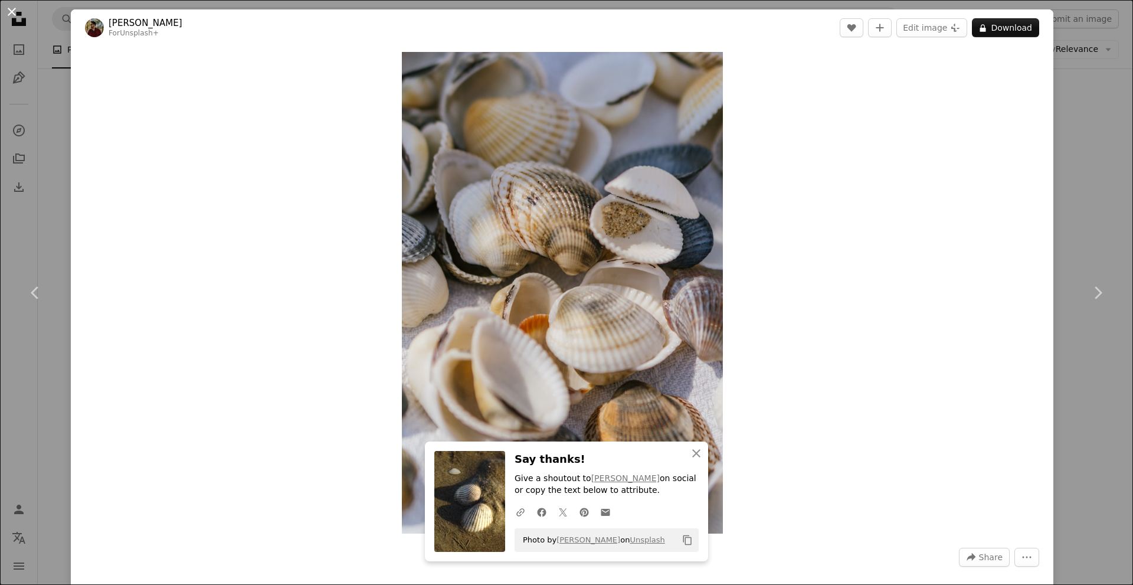
click at [6, 13] on button "An X shape" at bounding box center [12, 12] width 14 height 14
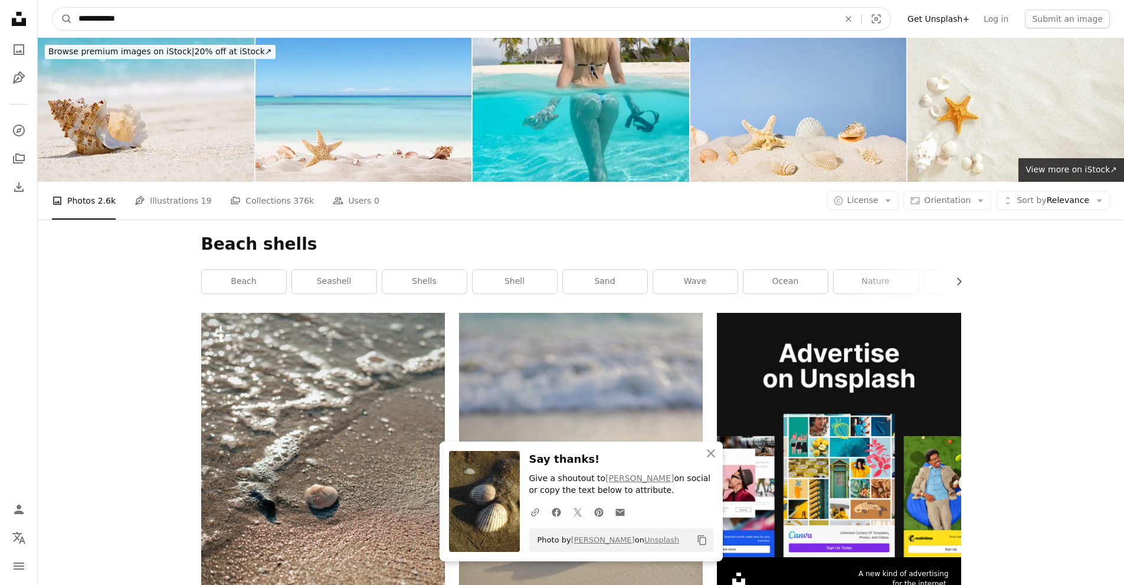
click at [101, 19] on input "**********" at bounding box center [454, 19] width 763 height 22
type input "******"
click button "A magnifying glass" at bounding box center [63, 19] width 20 height 22
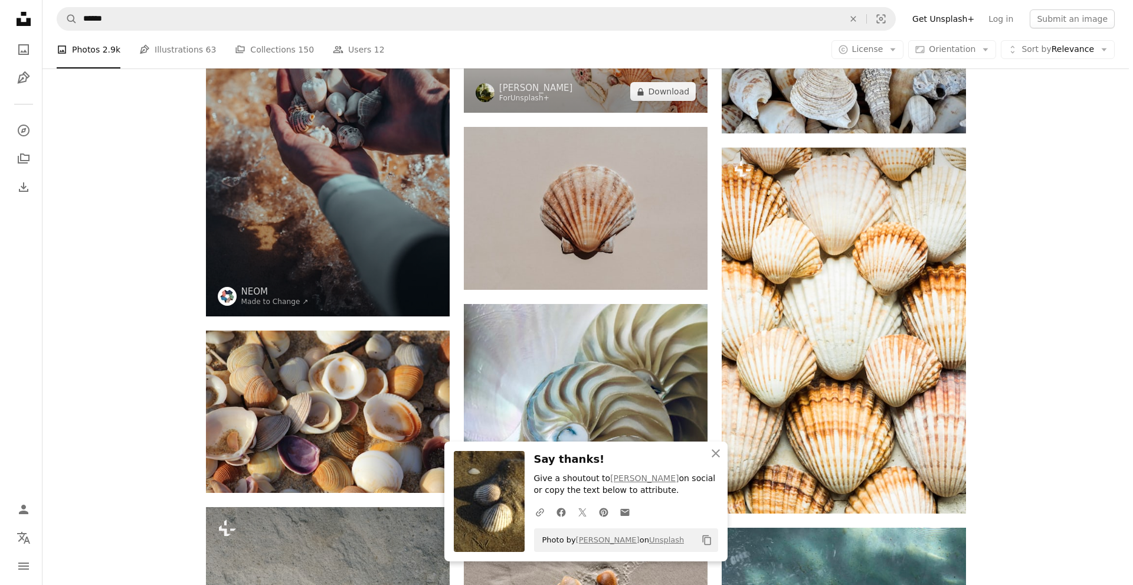
scroll to position [236, 0]
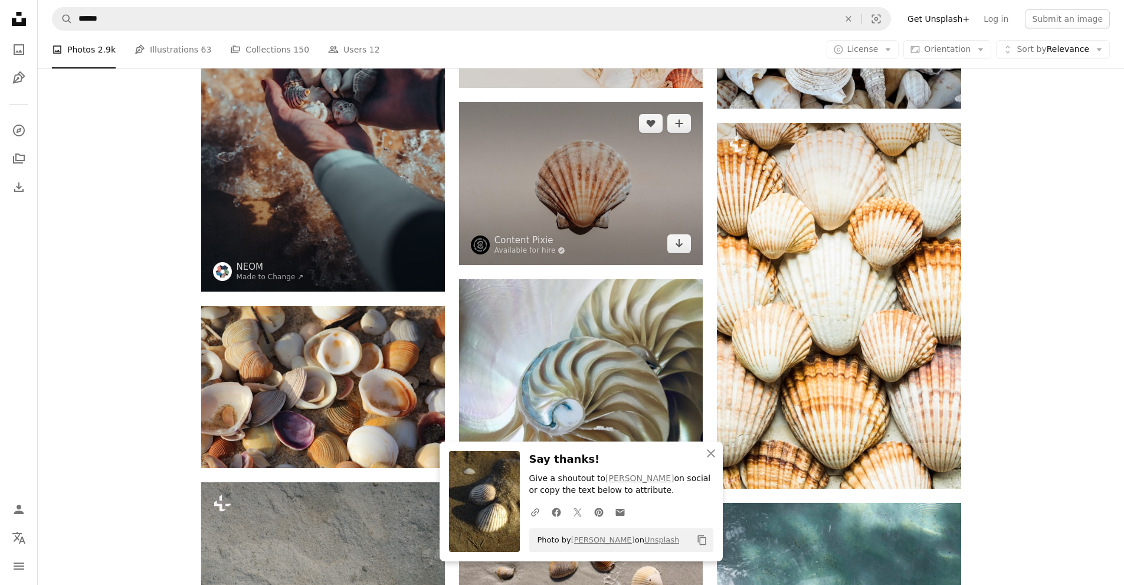
click at [539, 177] on img at bounding box center [581, 183] width 244 height 162
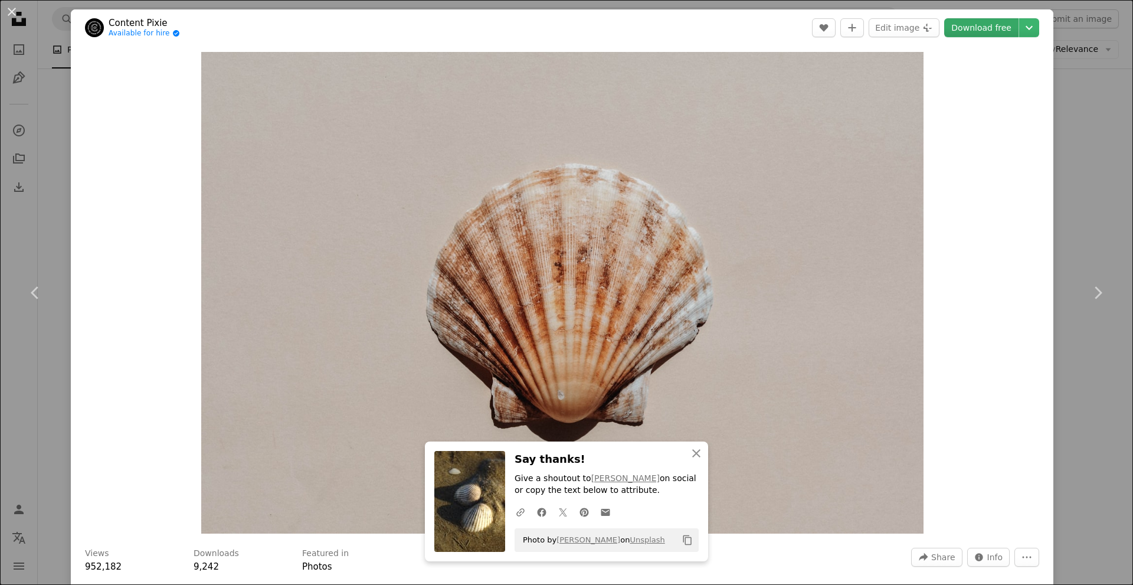
click at [957, 25] on link "Download free" at bounding box center [981, 27] width 74 height 19
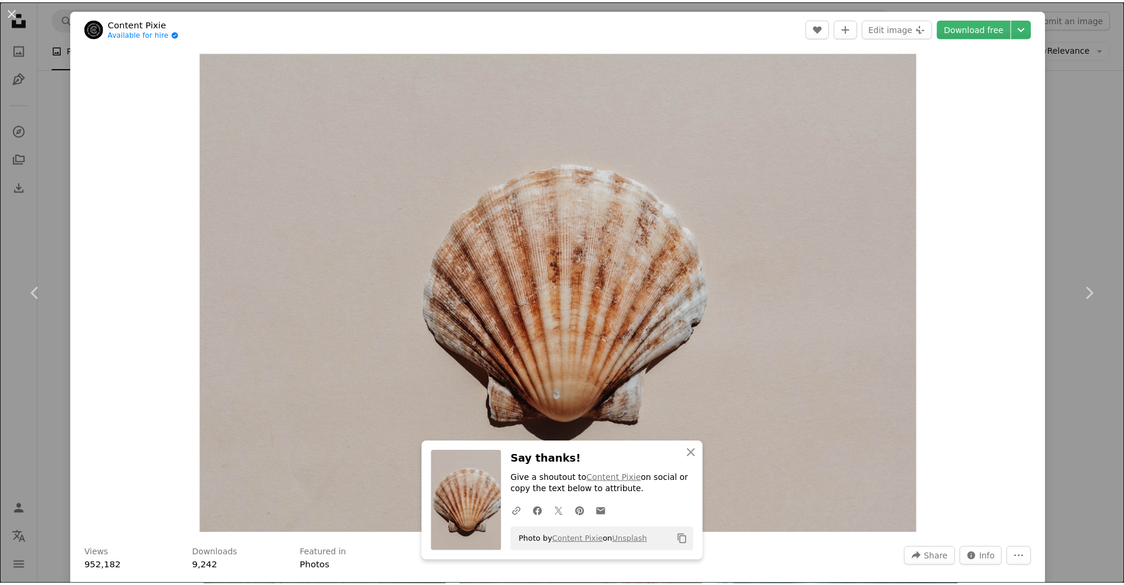
scroll to position [112, 0]
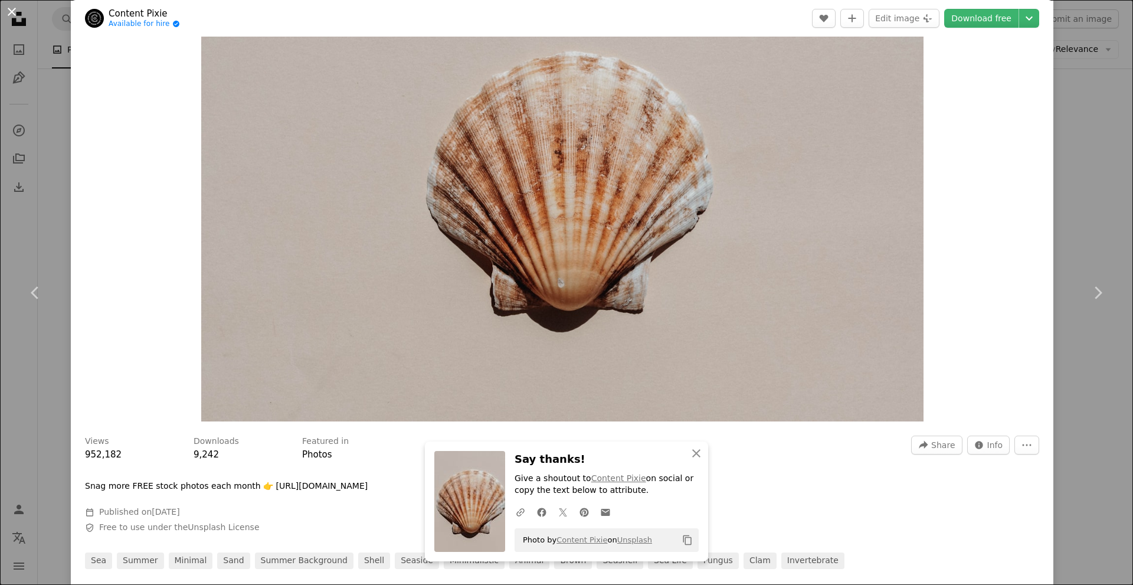
click at [9, 9] on button "An X shape" at bounding box center [12, 12] width 14 height 14
